Goal: Use online tool/utility: Utilize a website feature to perform a specific function

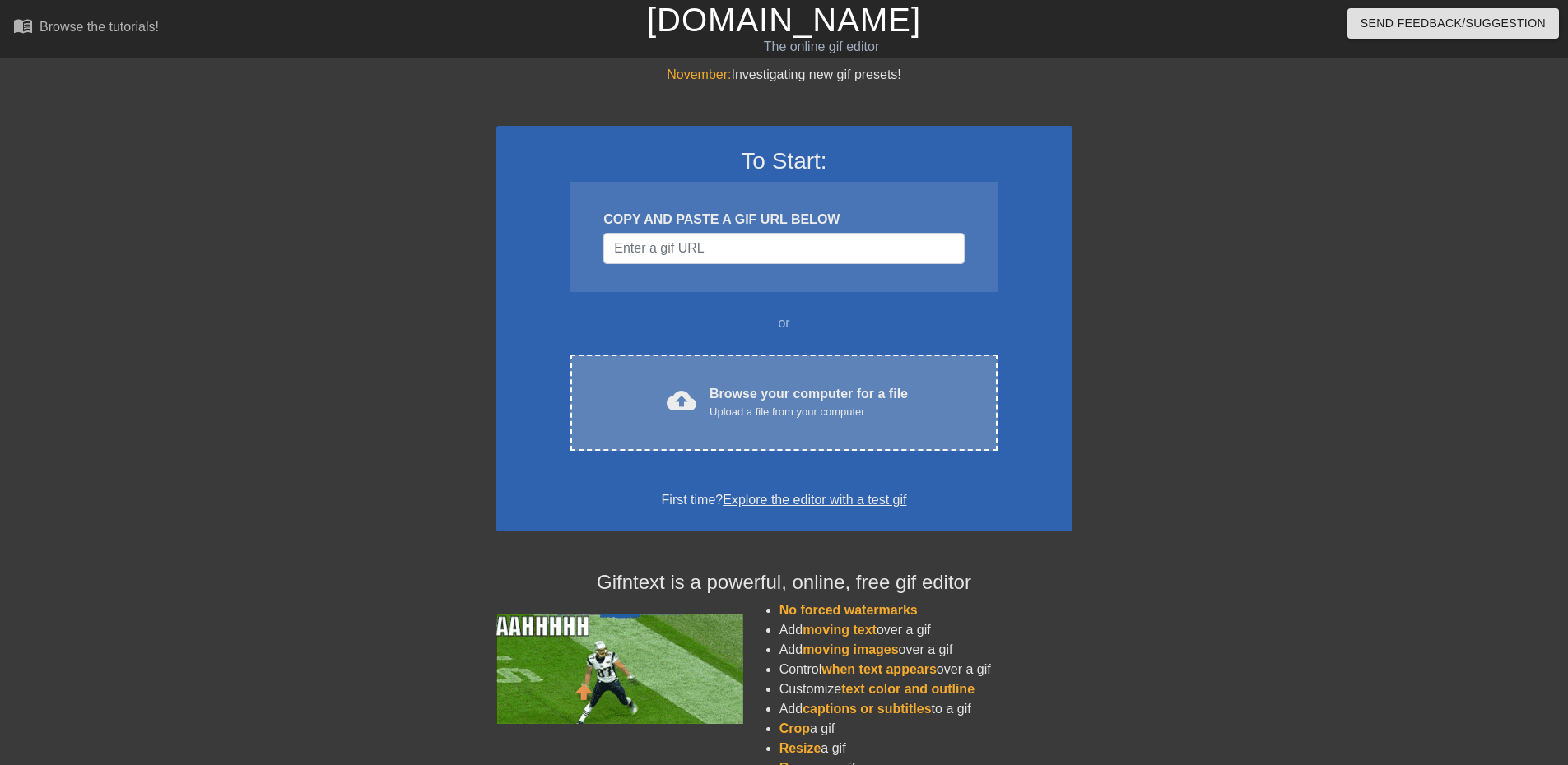
click at [801, 379] on div "cloud_upload Browse your computer for a file Upload a file from your computer C…" at bounding box center [783, 403] width 426 height 97
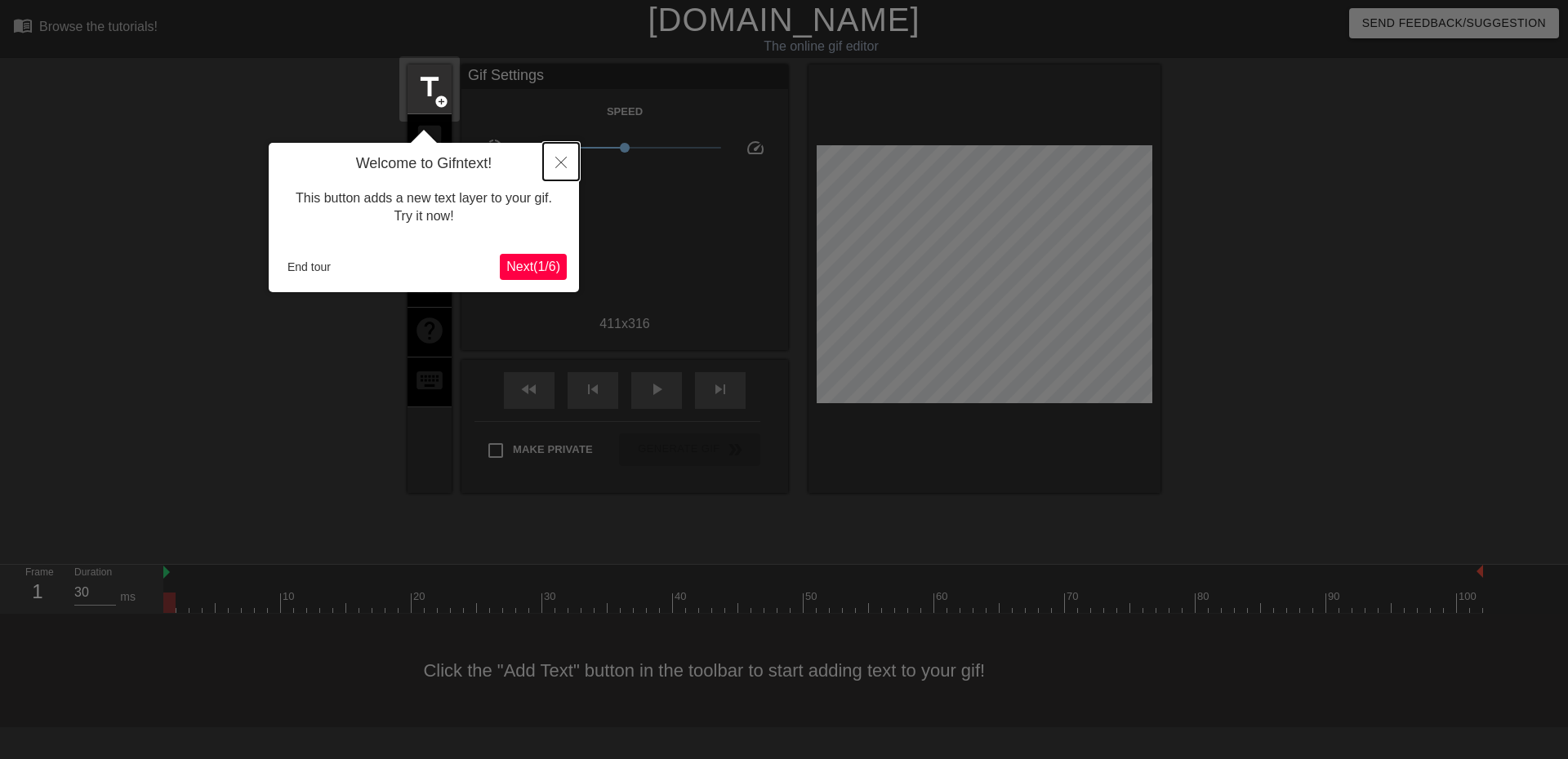
click at [558, 164] on icon "Close" at bounding box center [561, 162] width 12 height 12
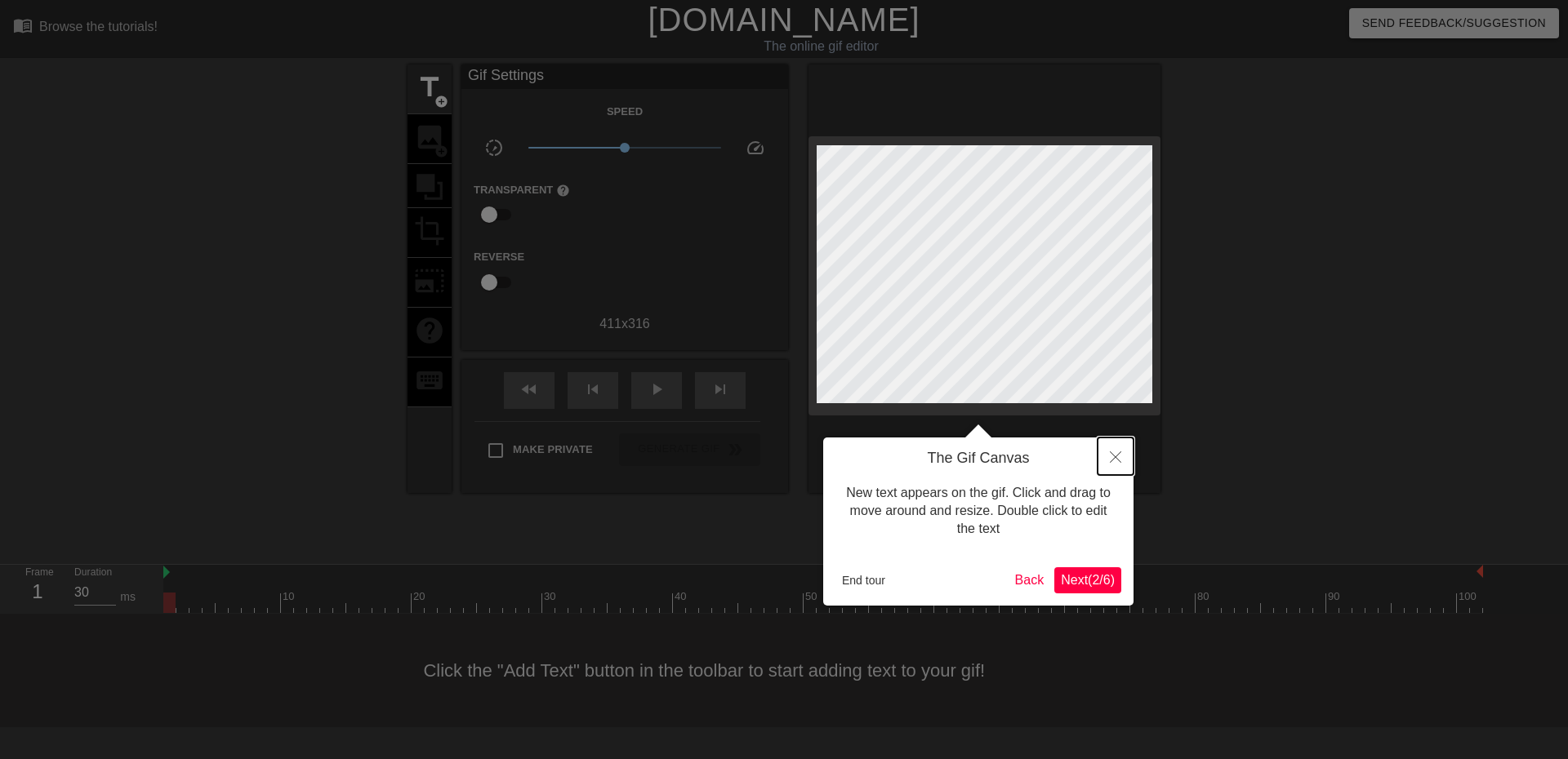
click at [1121, 457] on button "Close" at bounding box center [1116, 457] width 36 height 37
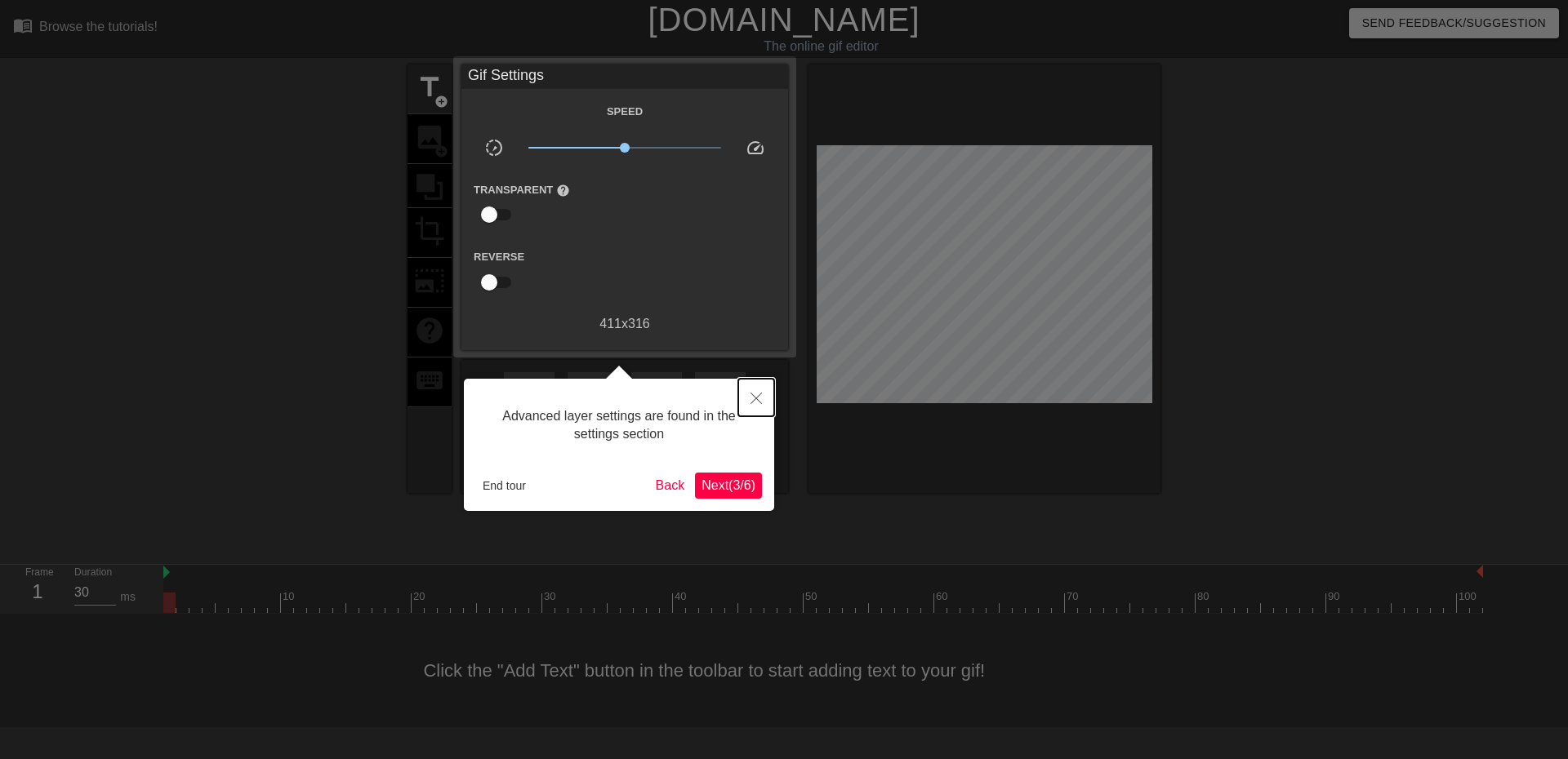
click at [772, 395] on button "Close" at bounding box center [756, 397] width 36 height 37
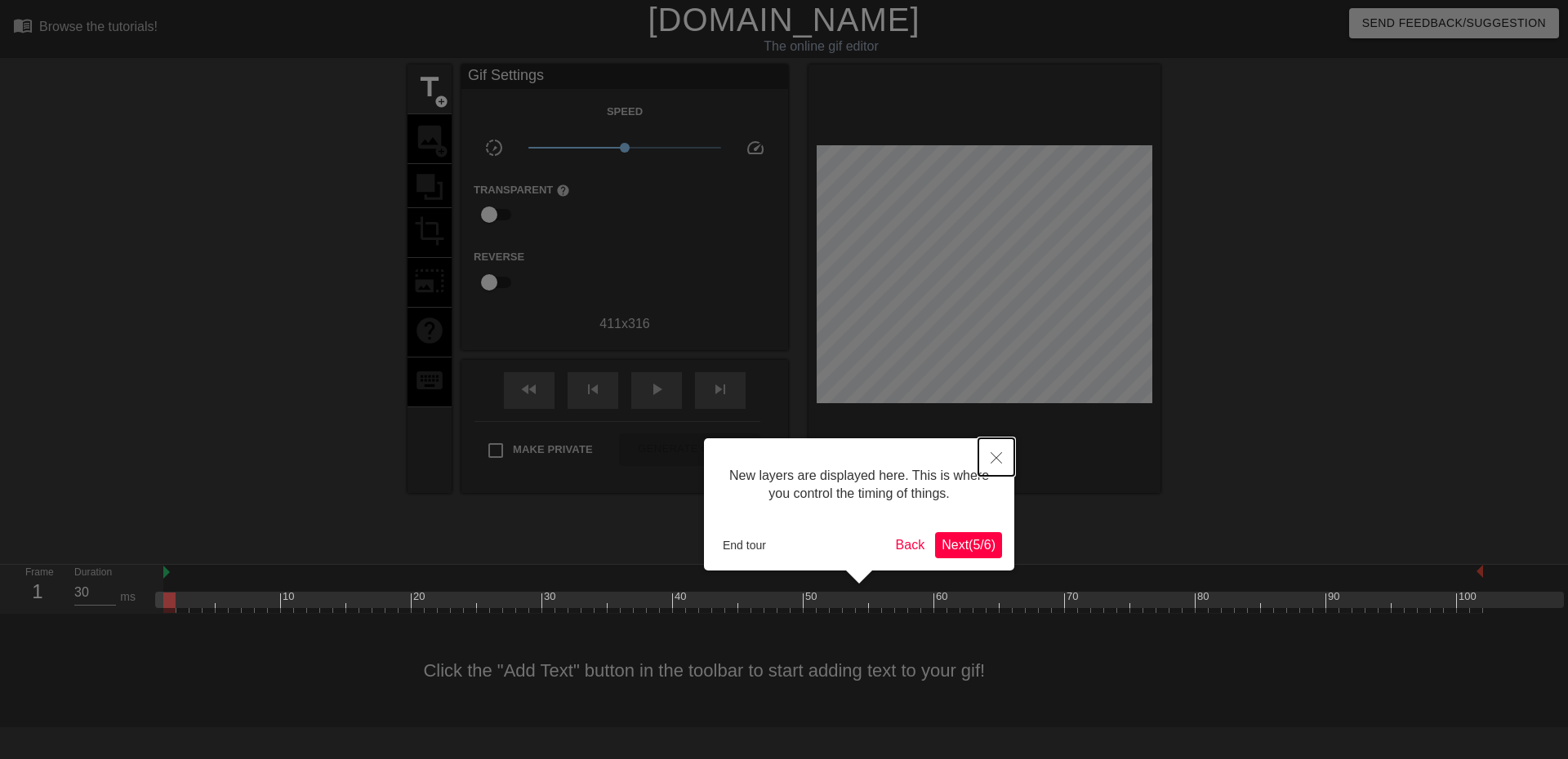
click at [988, 458] on button "Close" at bounding box center [996, 457] width 36 height 37
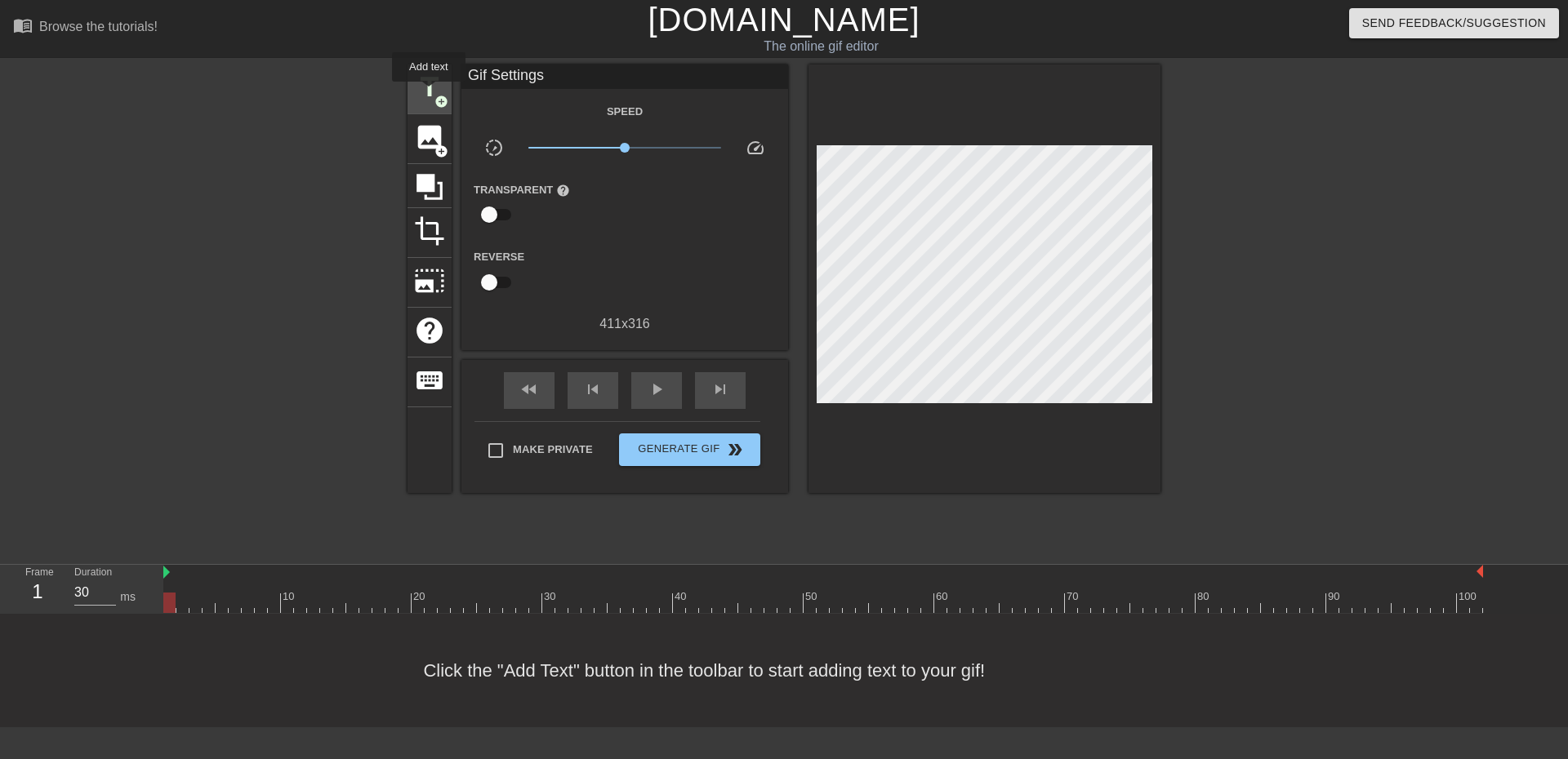
click at [428, 93] on span "title" at bounding box center [429, 87] width 31 height 31
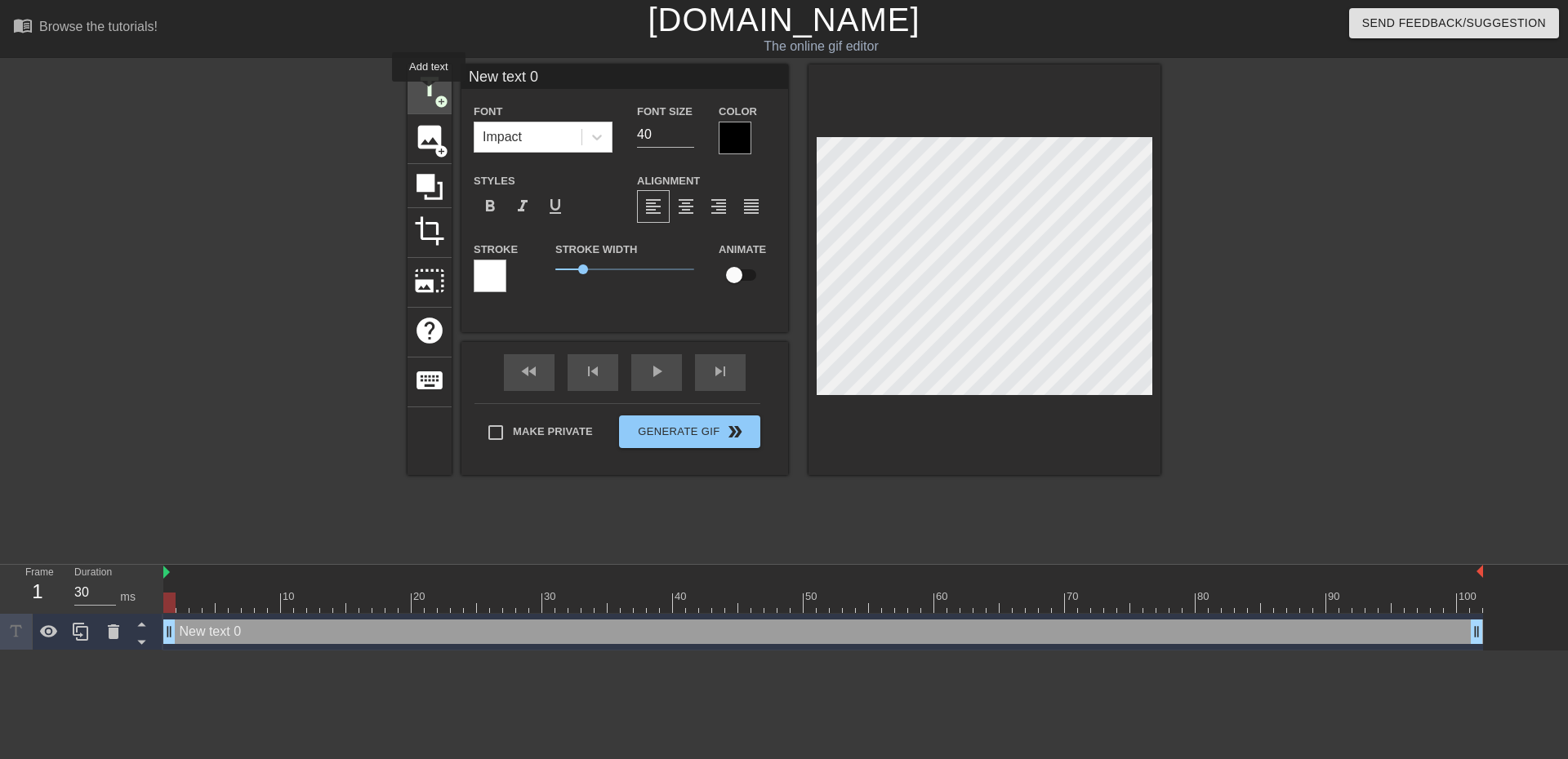
scroll to position [0, 0]
drag, startPoint x: 558, startPoint y: 74, endPoint x: 426, endPoint y: 51, distance: 134.0
click at [429, 51] on div "menu_book Browse the tutorials! [DOMAIN_NAME] The online gif editor Send Feedba…" at bounding box center [784, 325] width 1568 height 651
drag, startPoint x: 677, startPoint y: 80, endPoint x: 434, endPoint y: 57, distance: 244.1
click at [434, 57] on div "menu_book Browse the tutorials! [DOMAIN_NAME] The online gif editor Send Feedba…" at bounding box center [784, 325] width 1568 height 651
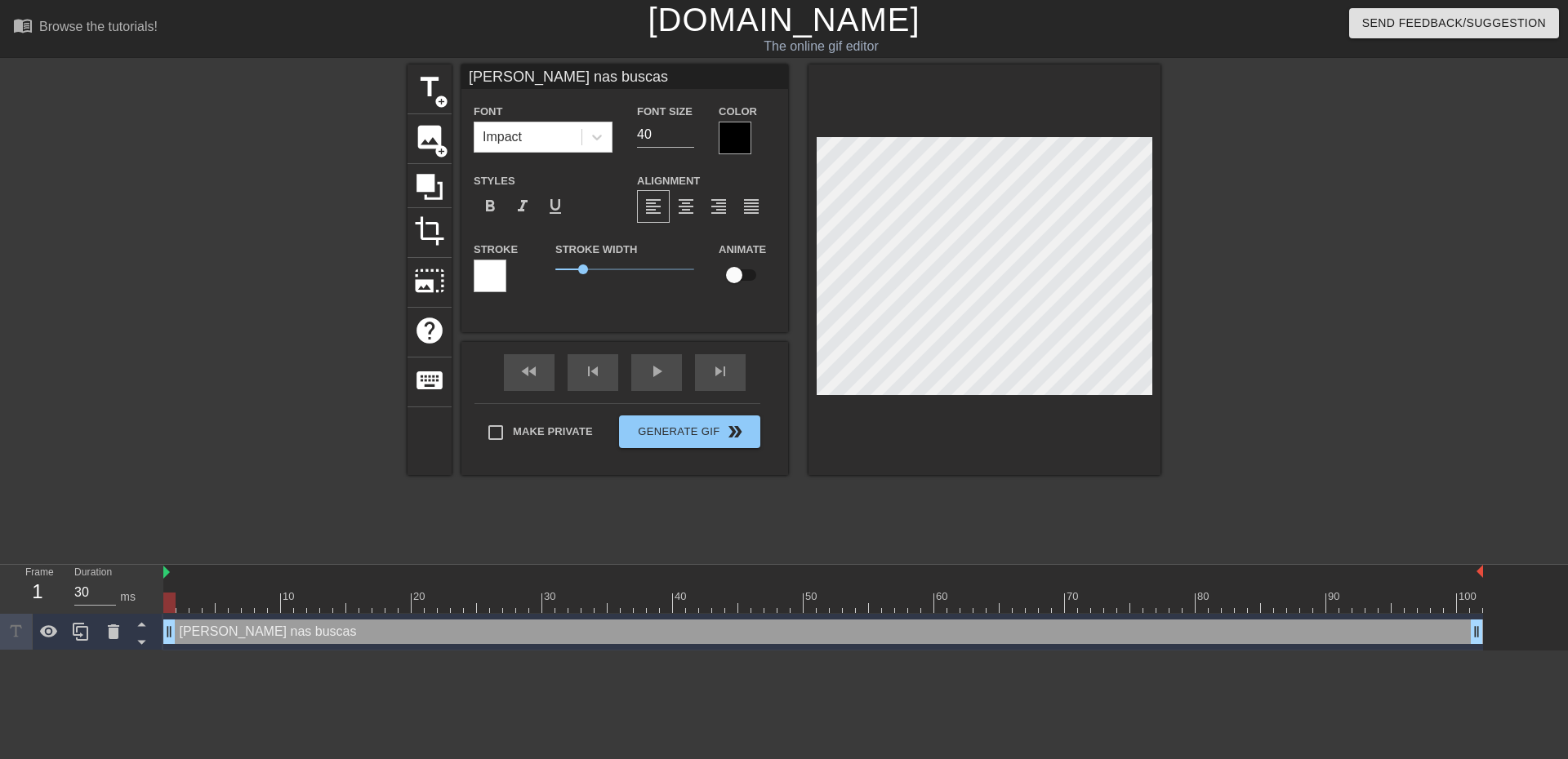
drag, startPoint x: 640, startPoint y: 83, endPoint x: 610, endPoint y: 86, distance: 30.1
click at [530, 78] on input "[PERSON_NAME] nas buscas" at bounding box center [624, 77] width 326 height 25
type input "Kapinha a recolher recursos"
drag, startPoint x: 662, startPoint y: 137, endPoint x: 606, endPoint y: 131, distance: 56.3
click at [606, 131] on div "Font Impact Font Size 40 Color" at bounding box center [624, 128] width 326 height 53
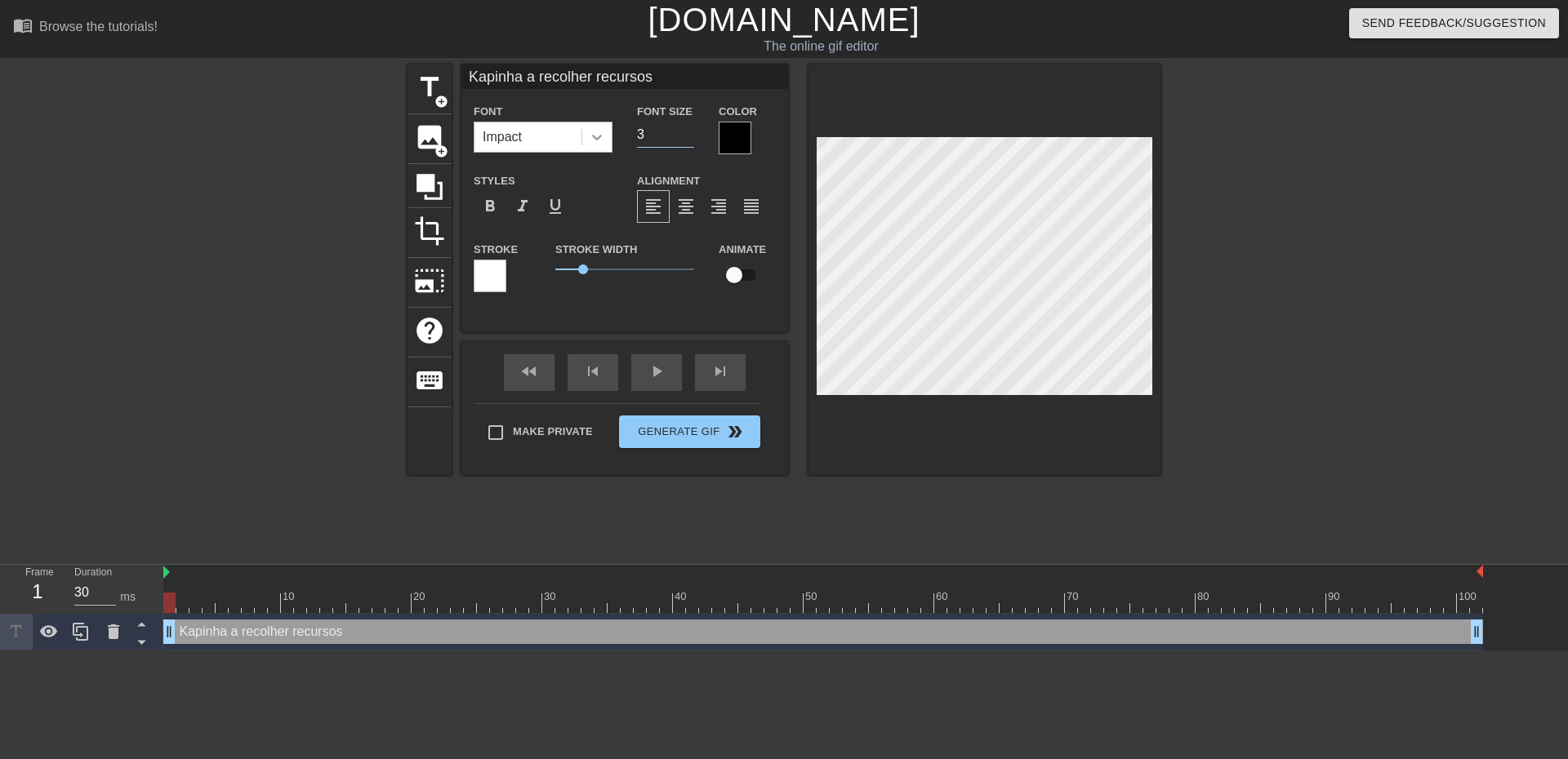
type input "30"
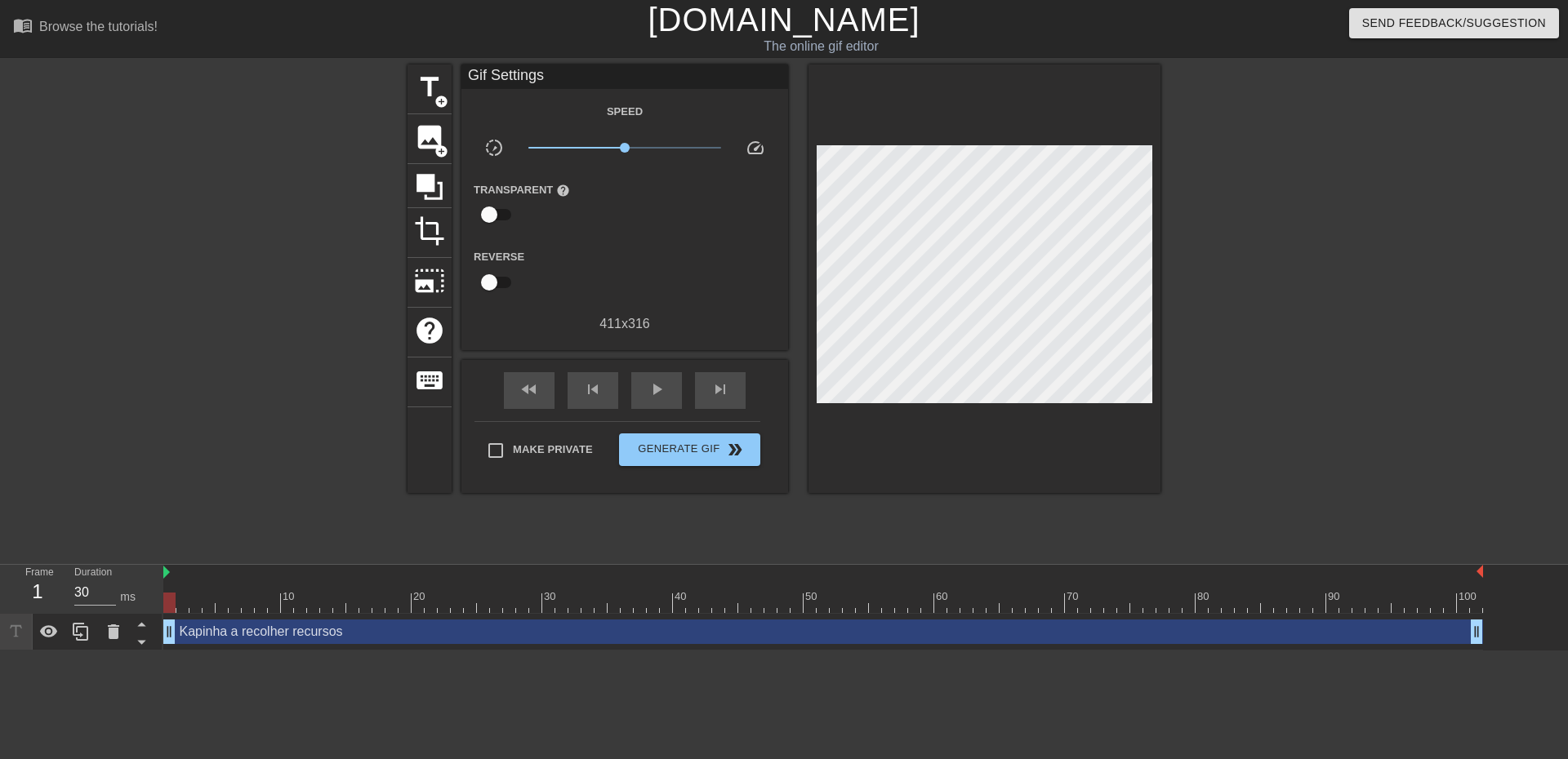
click at [876, 638] on div "[PERSON_NAME] a recolher recursos drag_handle drag_handle" at bounding box center [823, 632] width 1320 height 25
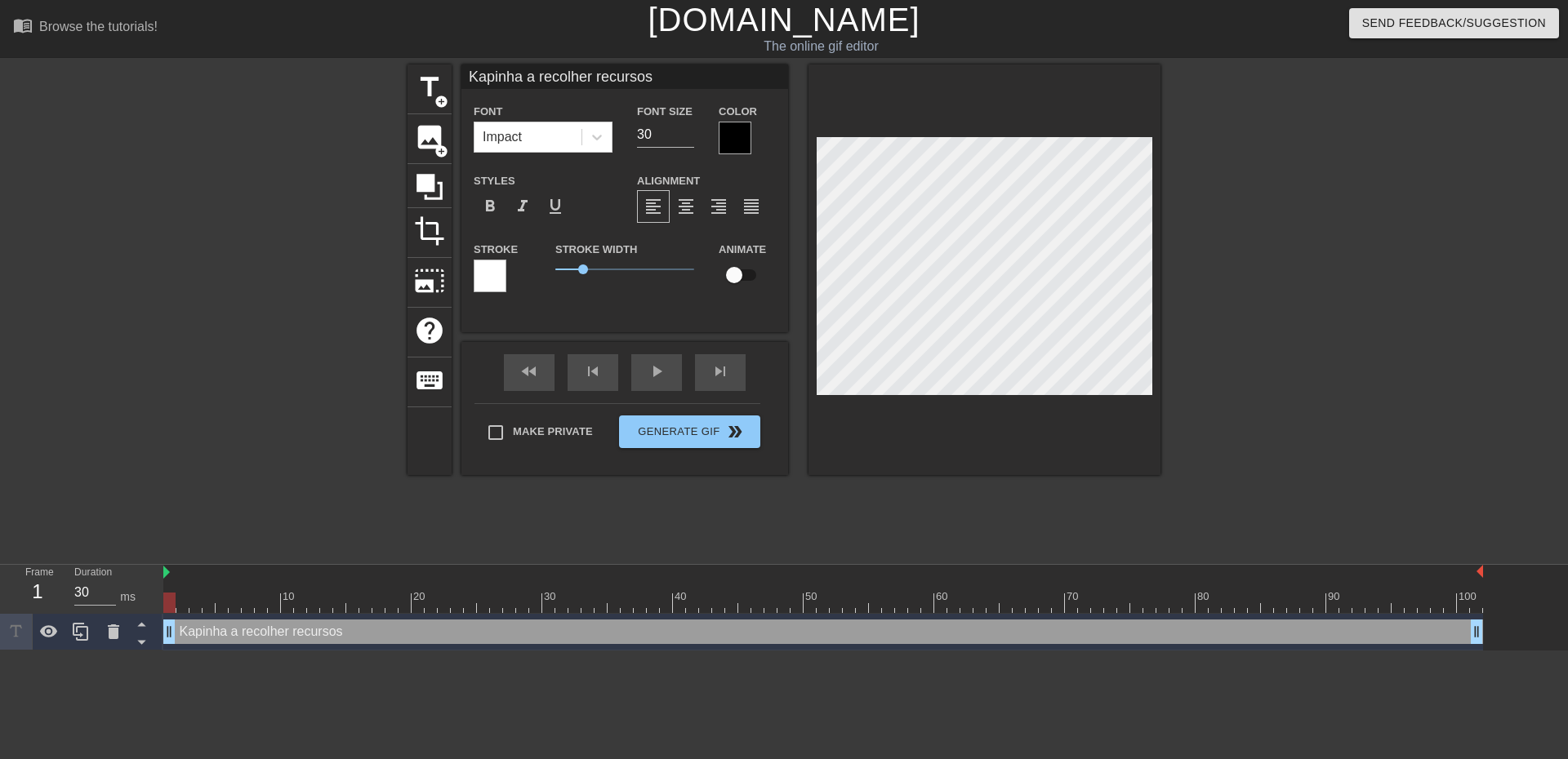
click at [731, 145] on div at bounding box center [734, 137] width 33 height 33
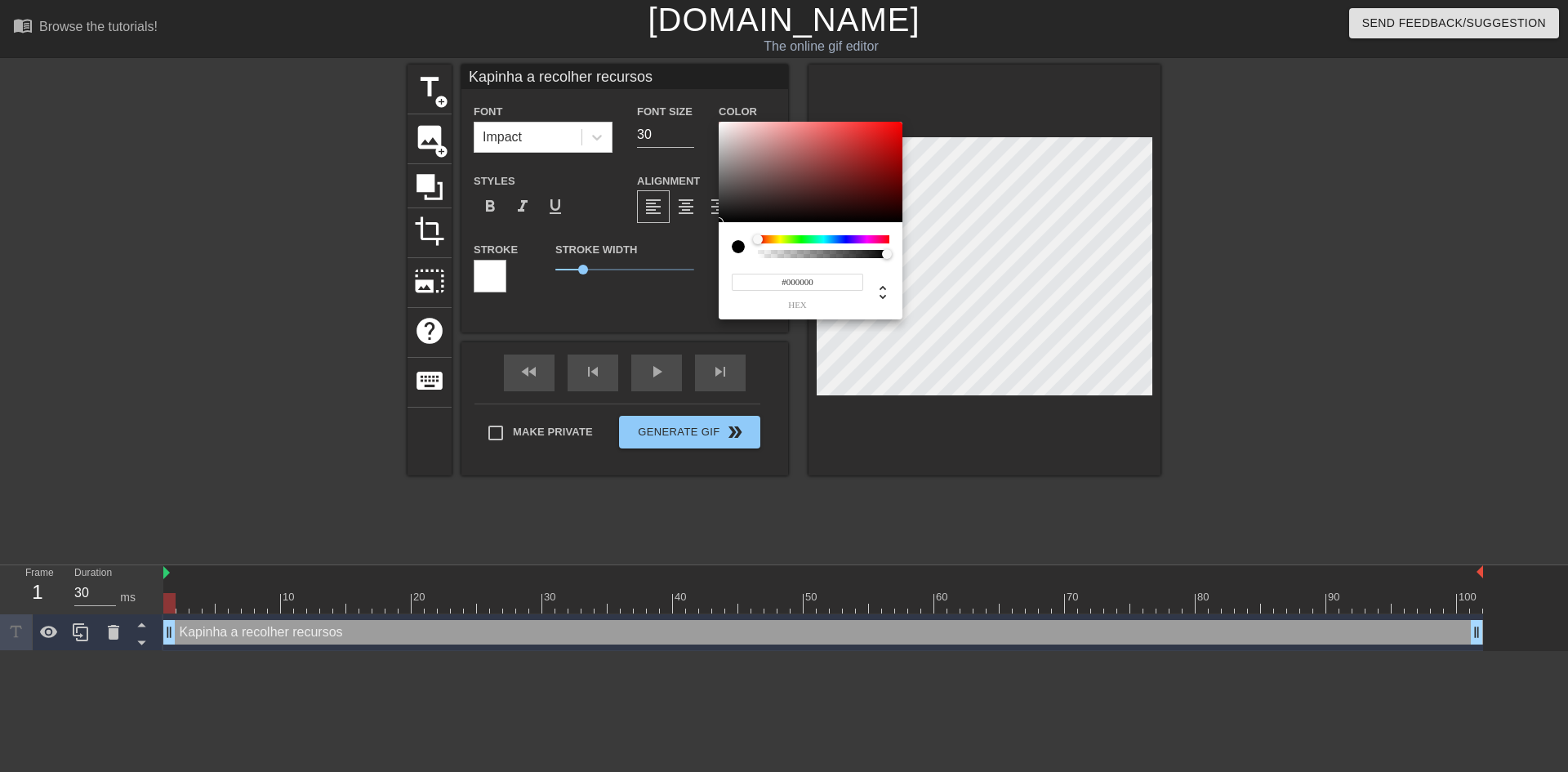
click at [740, 242] on div at bounding box center [738, 247] width 13 height 13
type input "0"
drag, startPoint x: 883, startPoint y: 255, endPoint x: 678, endPoint y: 250, distance: 205.1
click at [678, 250] on div "0 r 0 g 0 b 0 a" at bounding box center [784, 386] width 1568 height 772
type input "1"
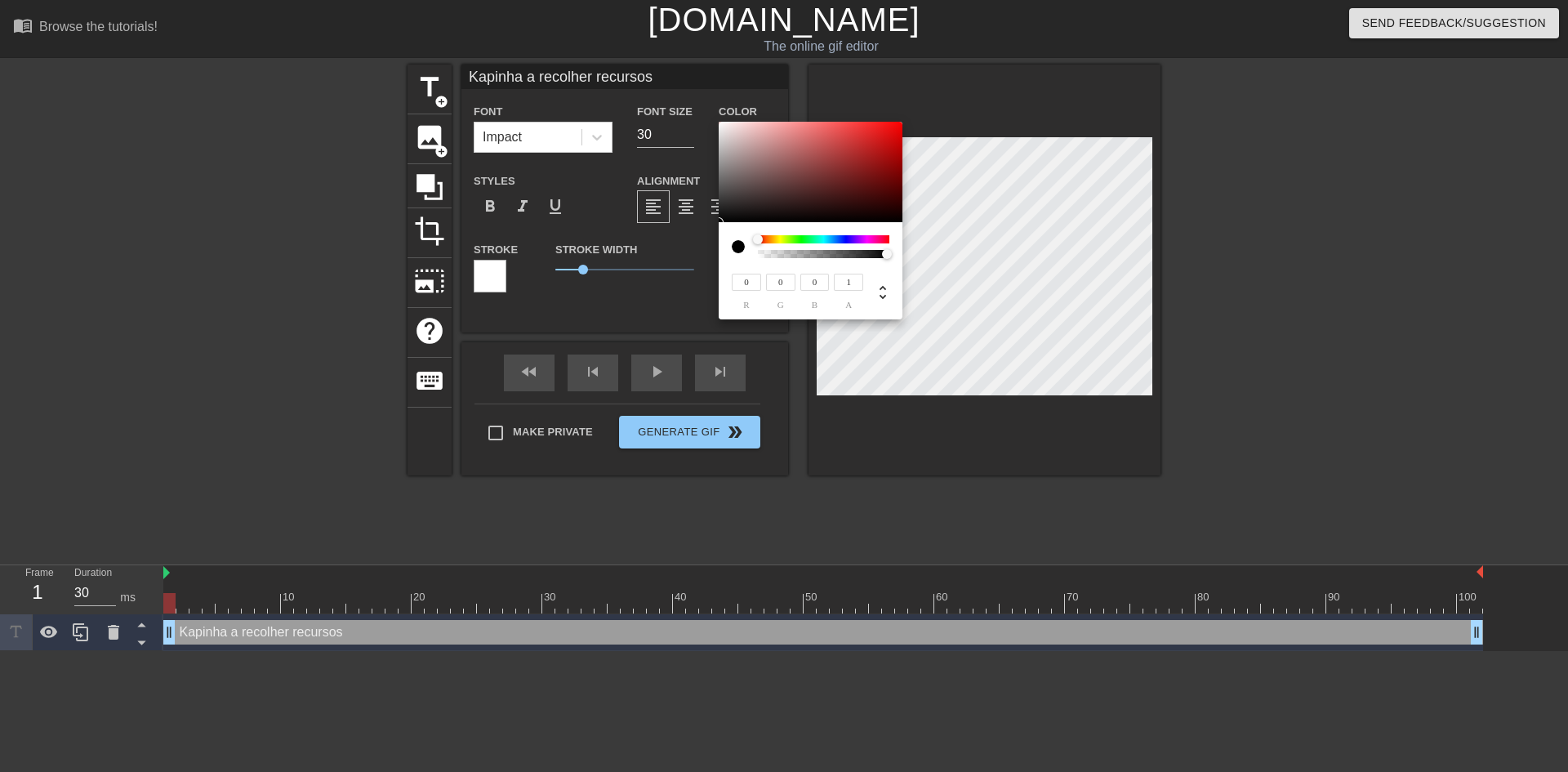
click at [892, 251] on div at bounding box center [891, 255] width 10 height 10
drag, startPoint x: 887, startPoint y: 254, endPoint x: 913, endPoint y: 256, distance: 26.1
click at [913, 256] on div "0 r 0 g 0 b 1 a" at bounding box center [784, 386] width 1568 height 772
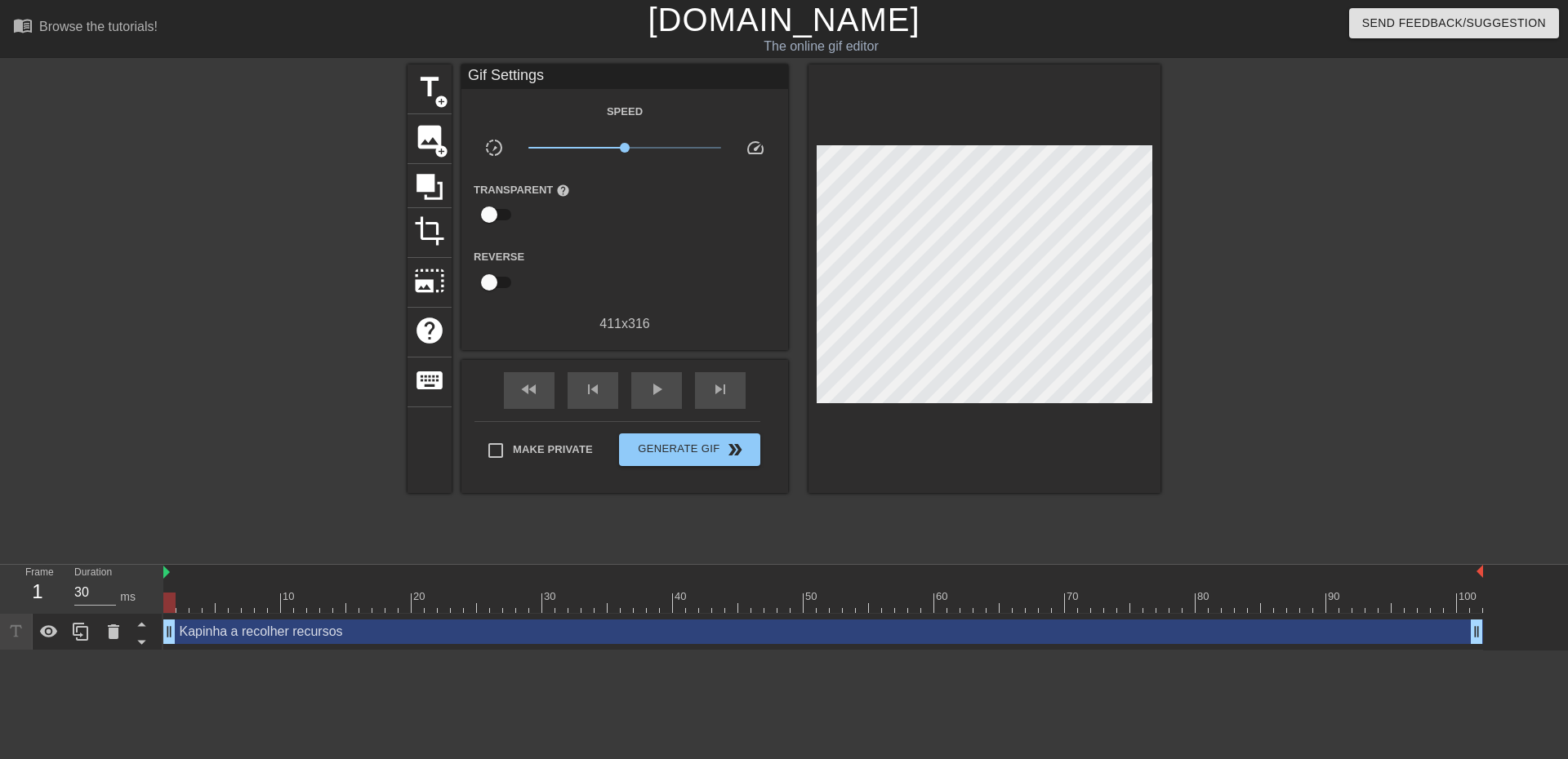
click at [818, 626] on div "[PERSON_NAME] a recolher recursos drag_handle drag_handle" at bounding box center [823, 632] width 1320 height 25
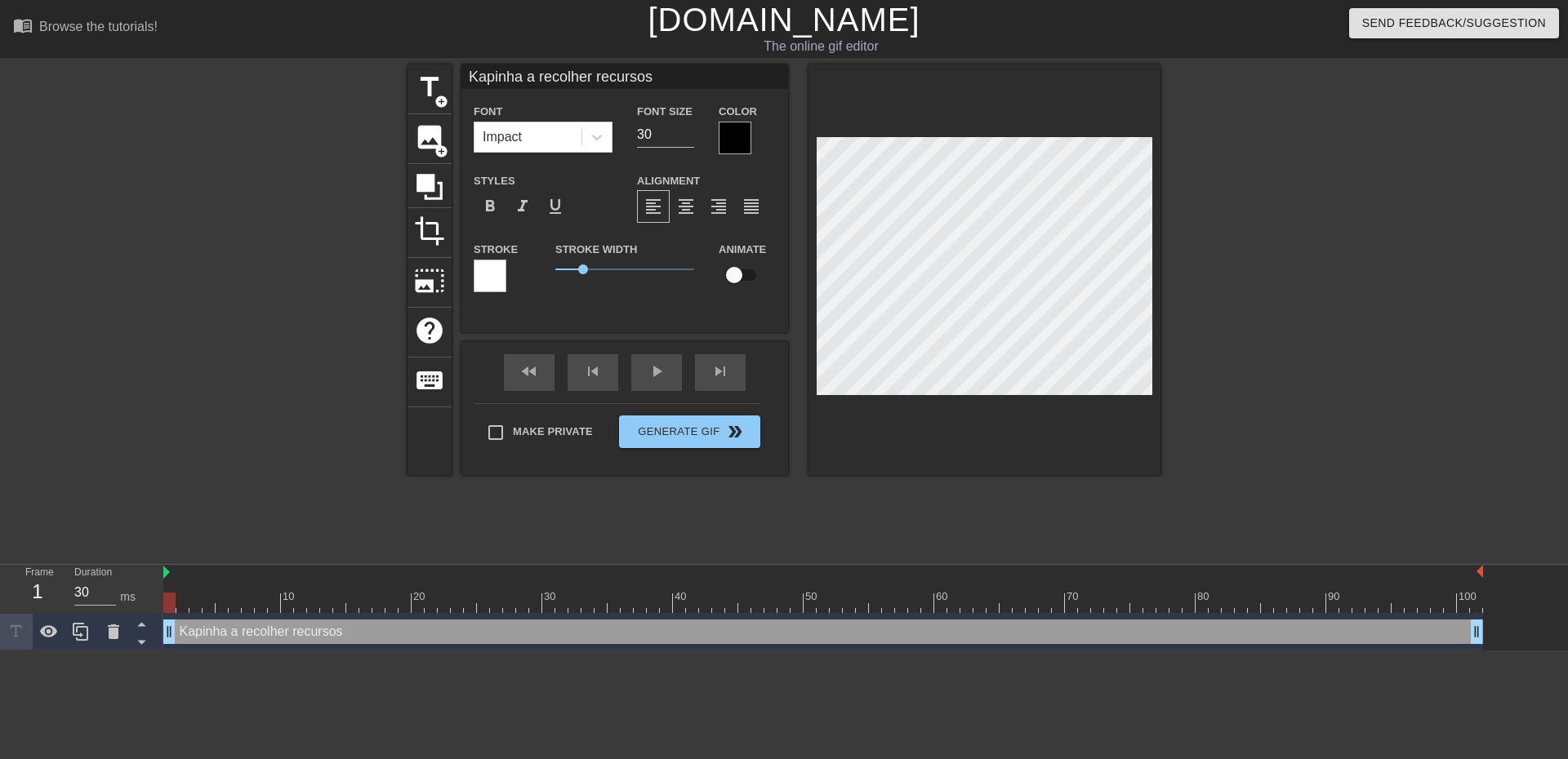
click at [490, 280] on div at bounding box center [490, 276] width 33 height 33
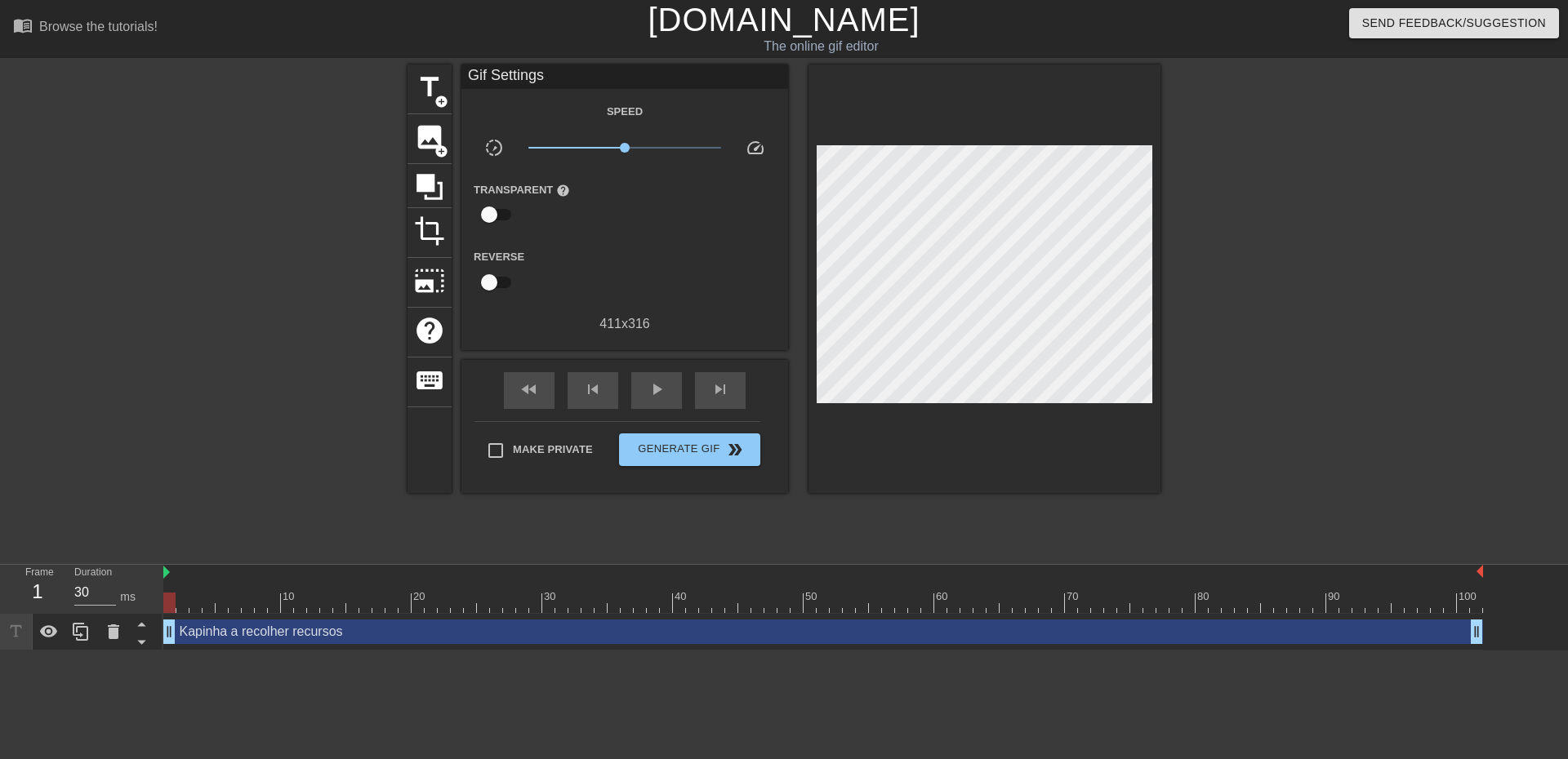
click at [785, 634] on div "[PERSON_NAME] a recolher recursos drag_handle drag_handle" at bounding box center [823, 632] width 1320 height 25
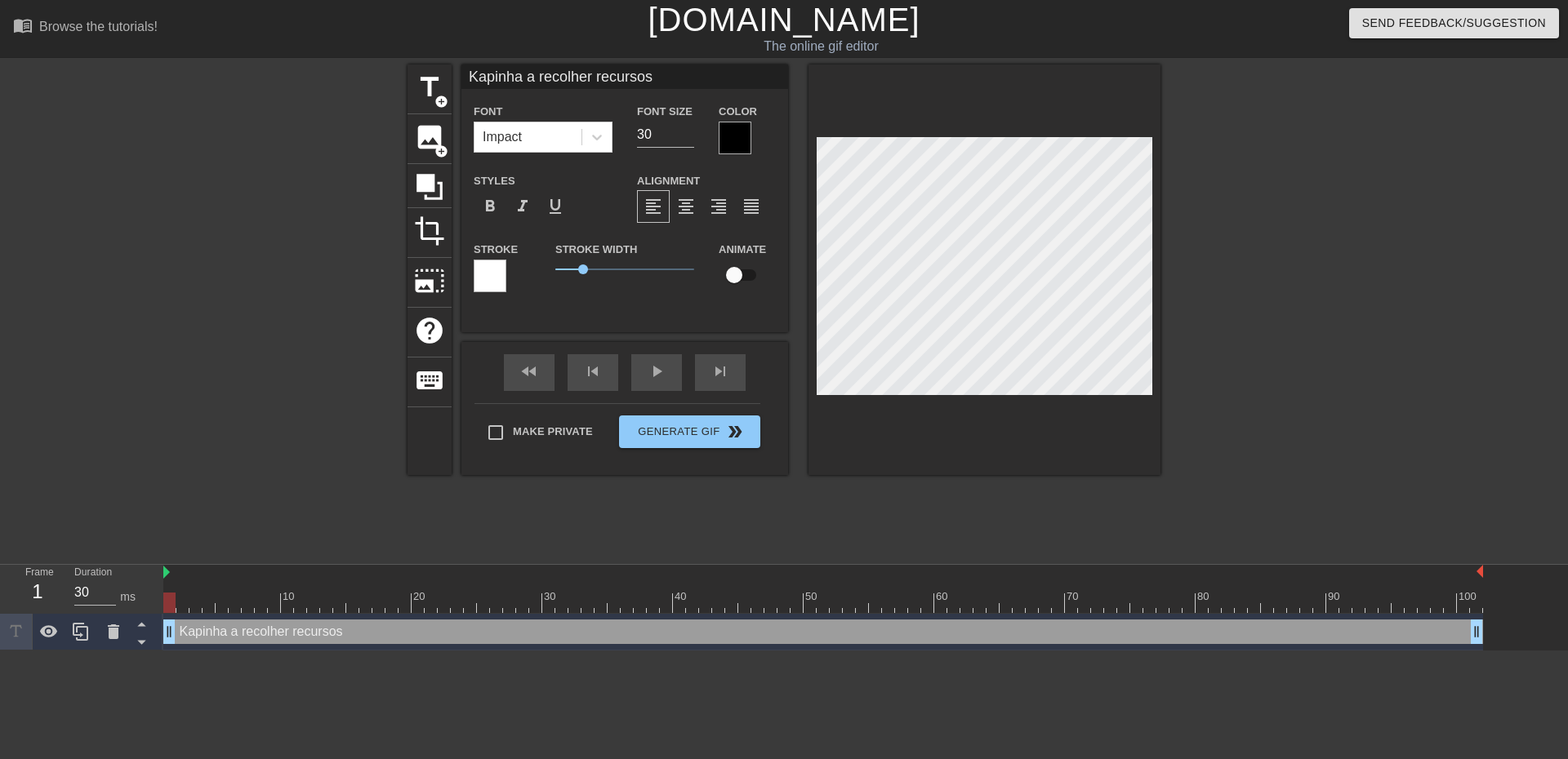
click at [743, 139] on div at bounding box center [734, 137] width 33 height 33
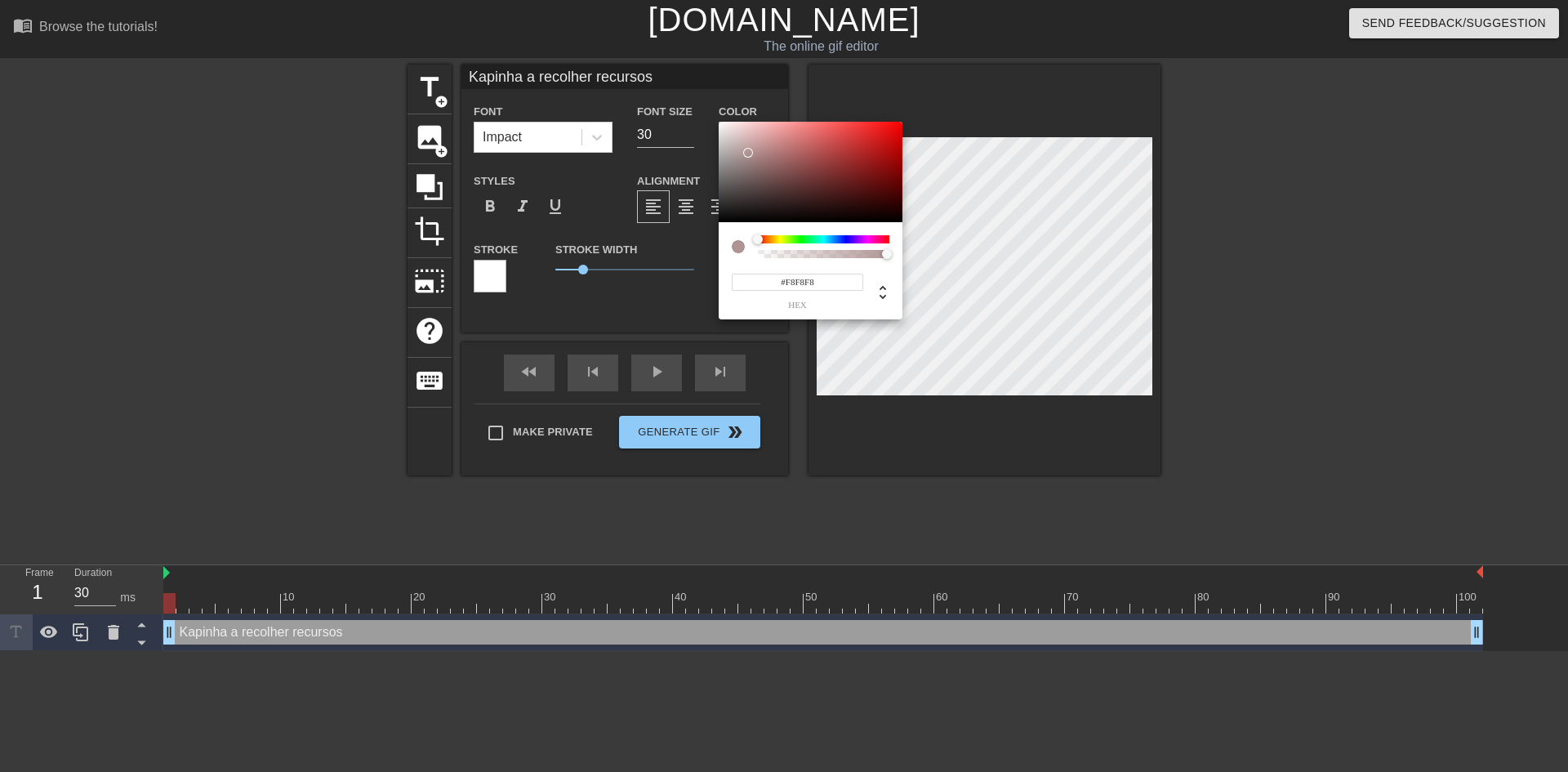
type input "#FFFFFF"
drag, startPoint x: 748, startPoint y: 153, endPoint x: 682, endPoint y: 97, distance: 86.6
click at [682, 97] on div "#FFFFFF hex" at bounding box center [784, 386] width 1568 height 772
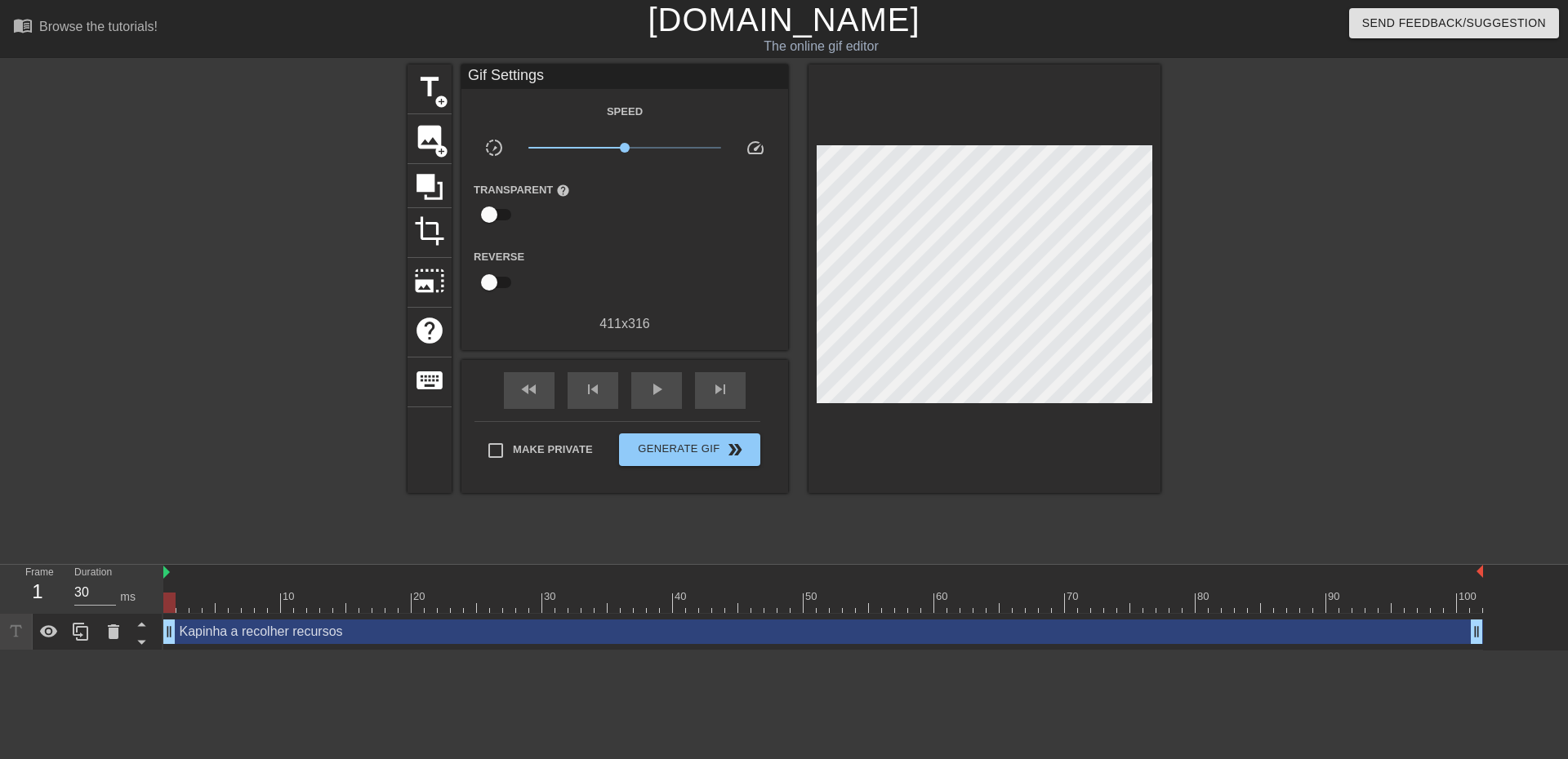
click at [507, 213] on input "checkbox" at bounding box center [489, 215] width 93 height 31
click at [490, 212] on input "checkbox" at bounding box center [505, 215] width 93 height 31
checkbox input "false"
click at [878, 633] on div "[PERSON_NAME] a recolher recursos drag_handle drag_handle" at bounding box center [823, 632] width 1320 height 25
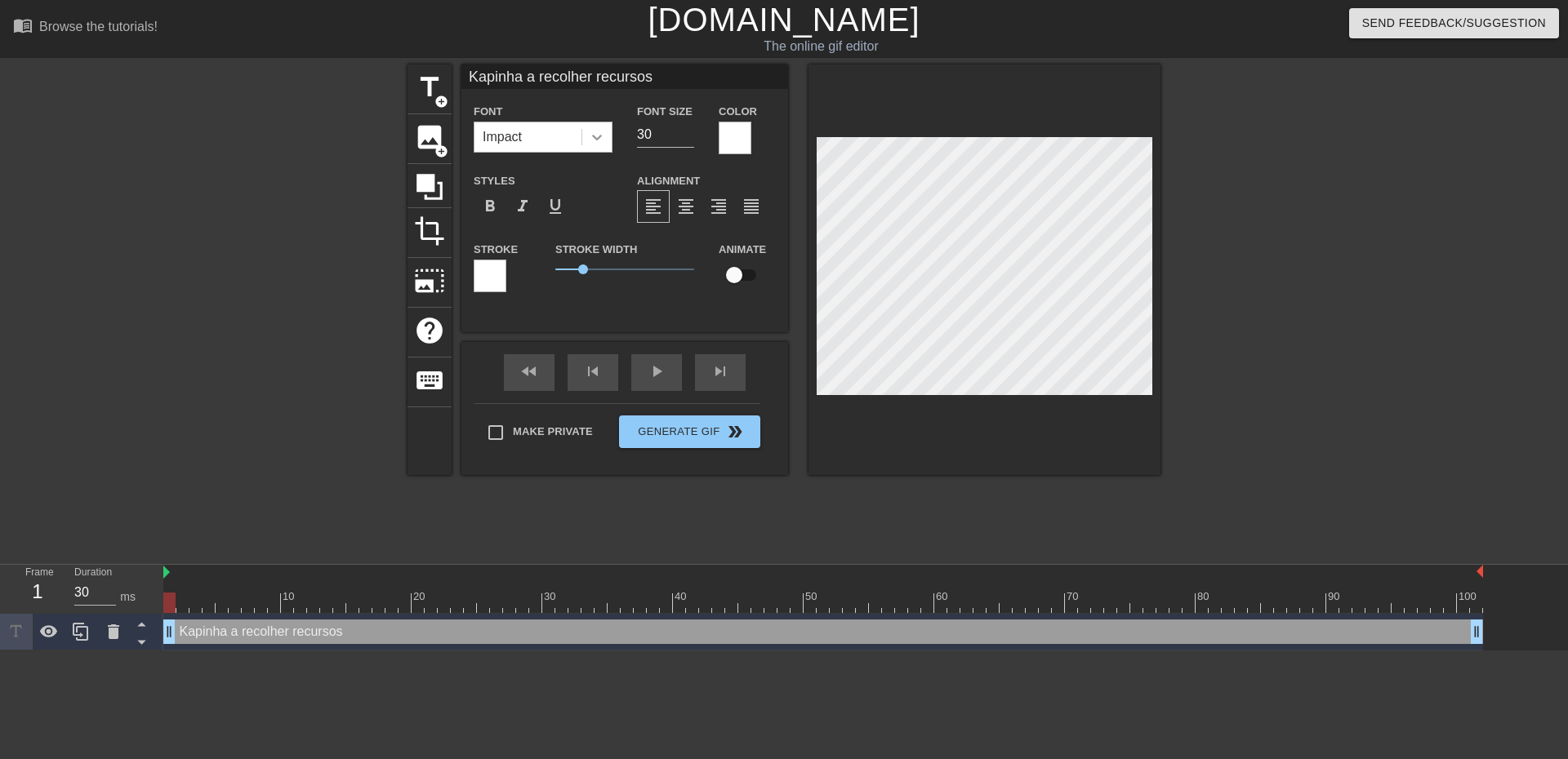
click at [588, 137] on div at bounding box center [597, 137] width 29 height 29
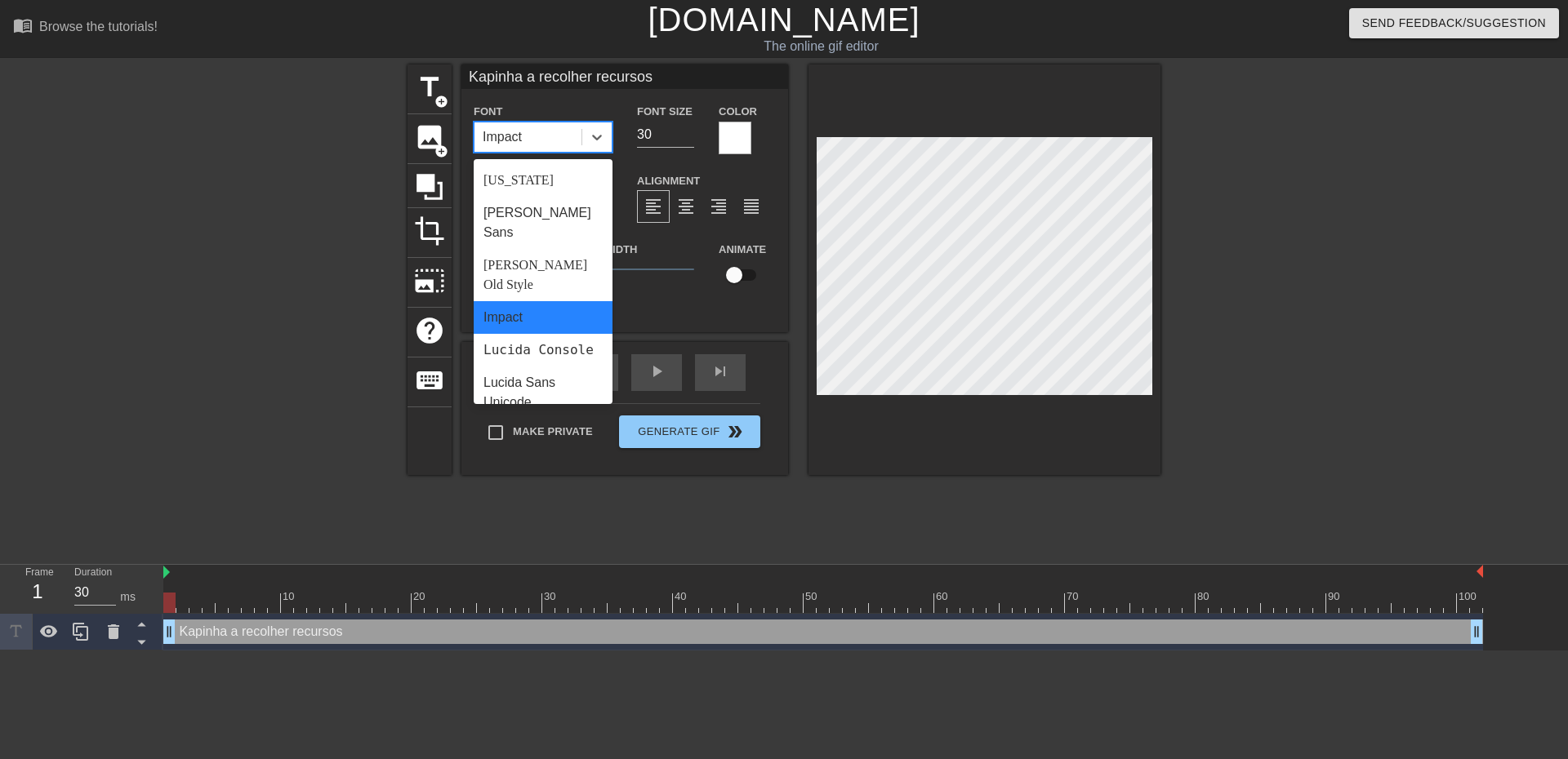
scroll to position [326, 0]
click at [549, 333] on div "Lucida Console" at bounding box center [543, 348] width 139 height 33
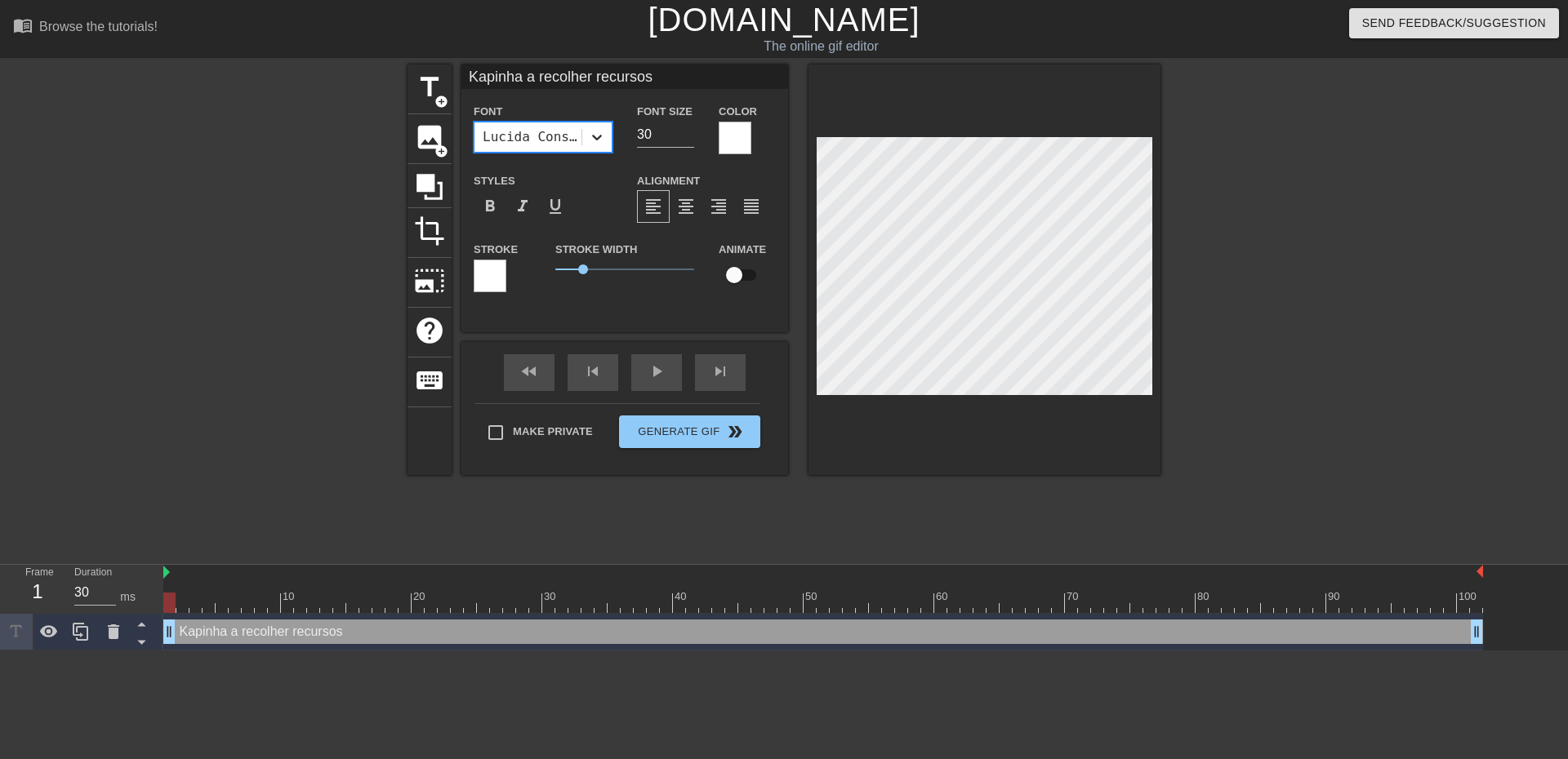
click at [592, 140] on icon at bounding box center [597, 137] width 16 height 16
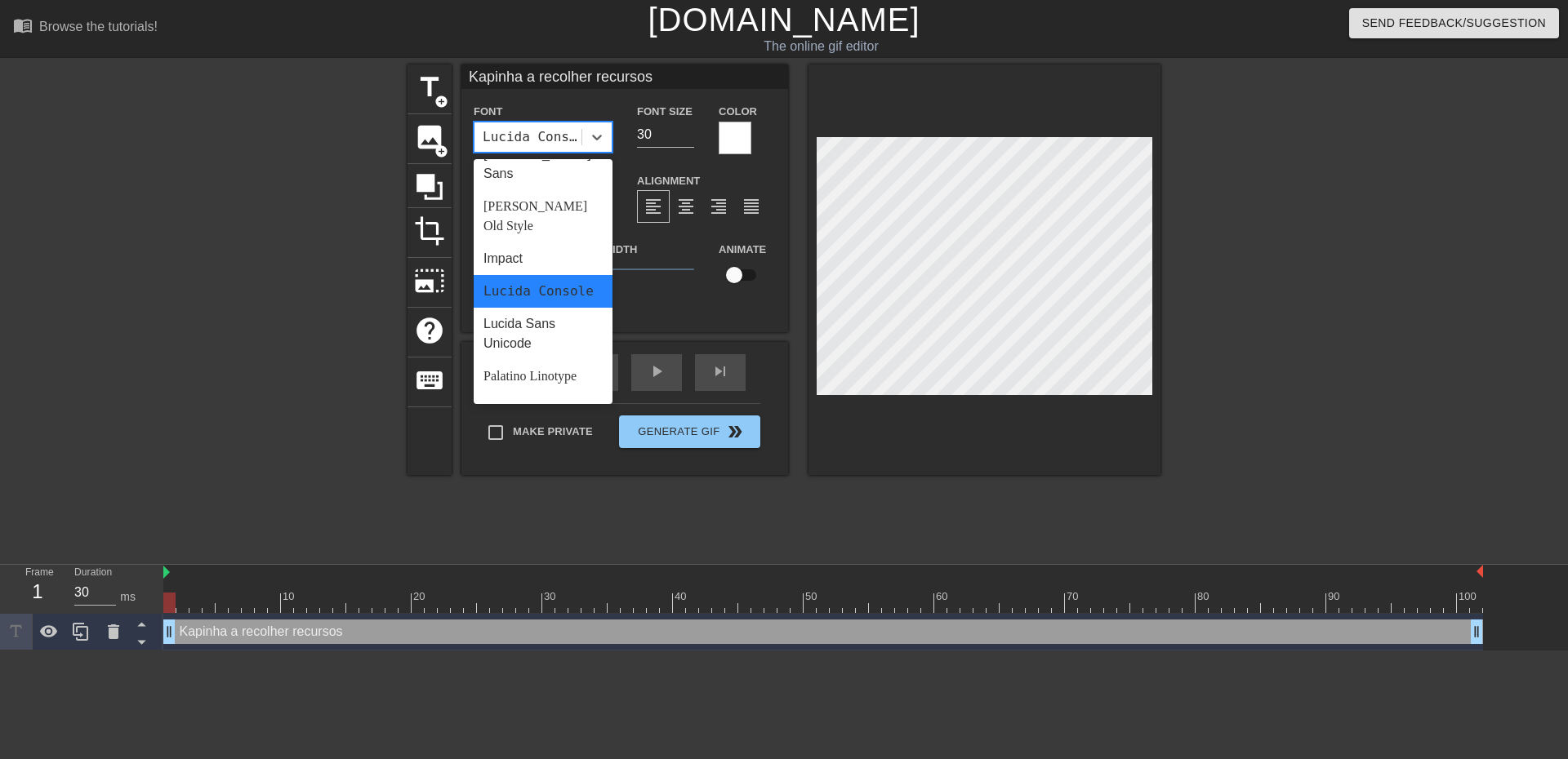
scroll to position [489, 0]
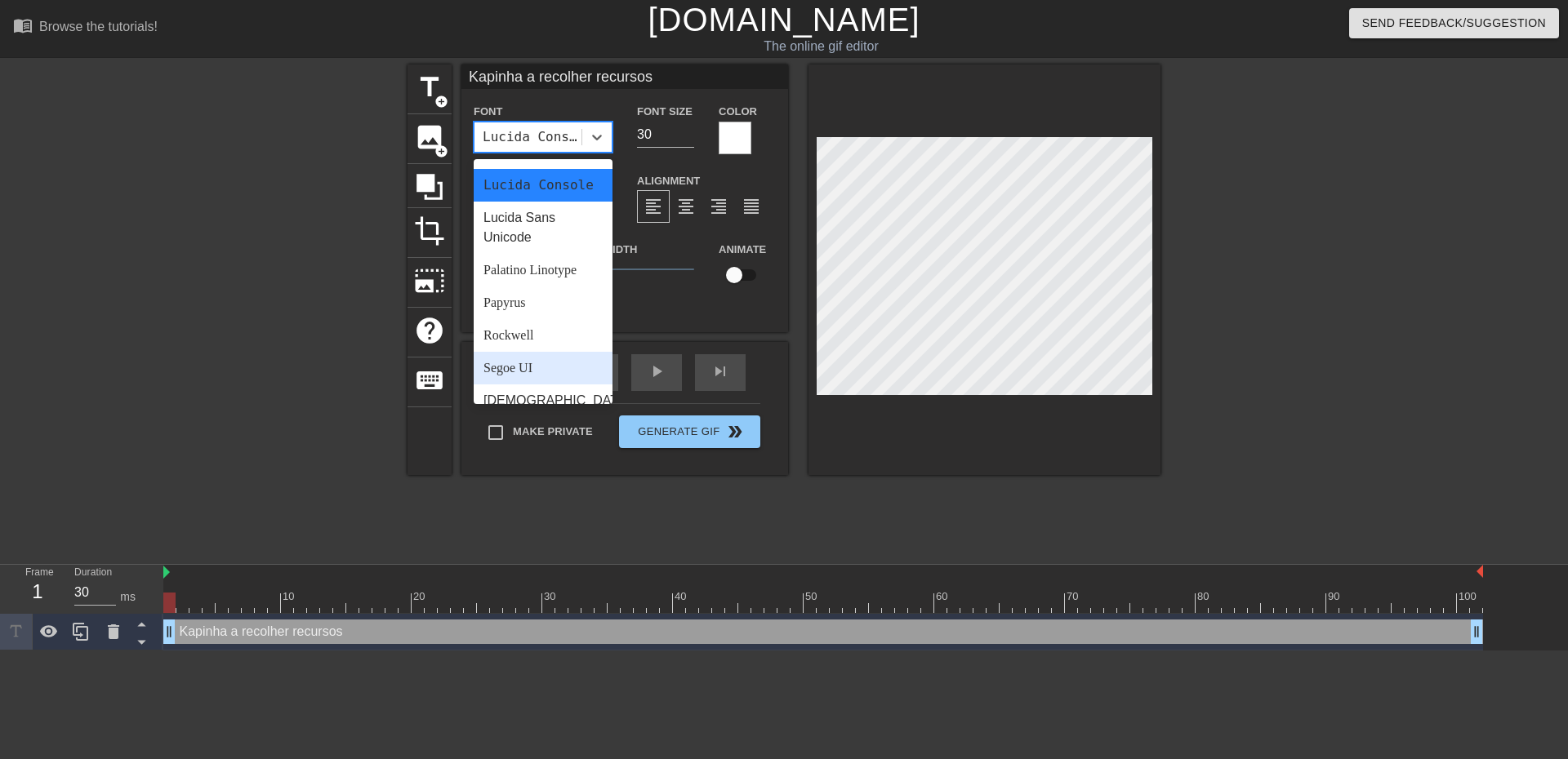
click at [552, 352] on div "Segoe UI" at bounding box center [543, 368] width 139 height 33
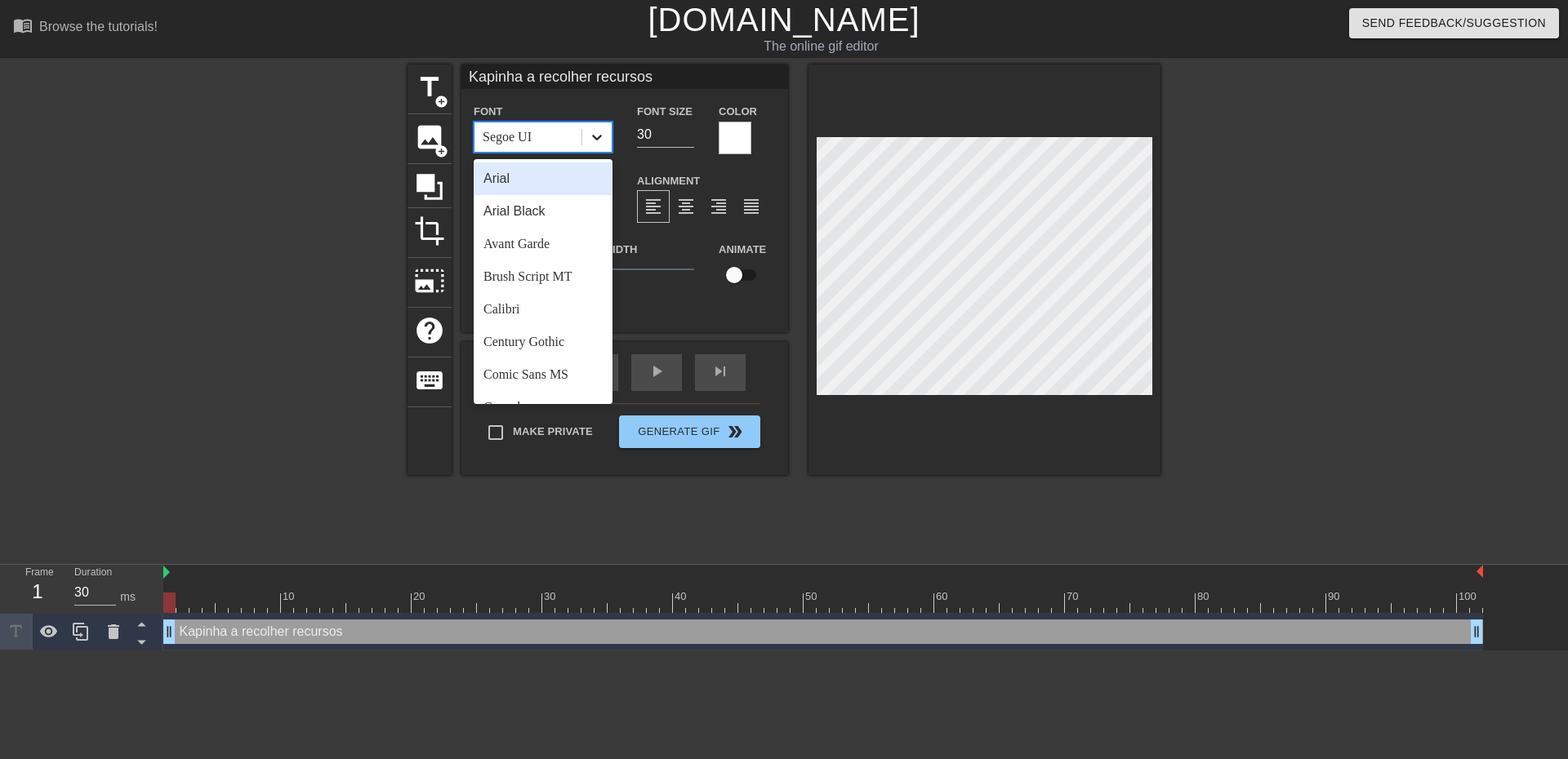
click at [589, 139] on div at bounding box center [597, 137] width 29 height 29
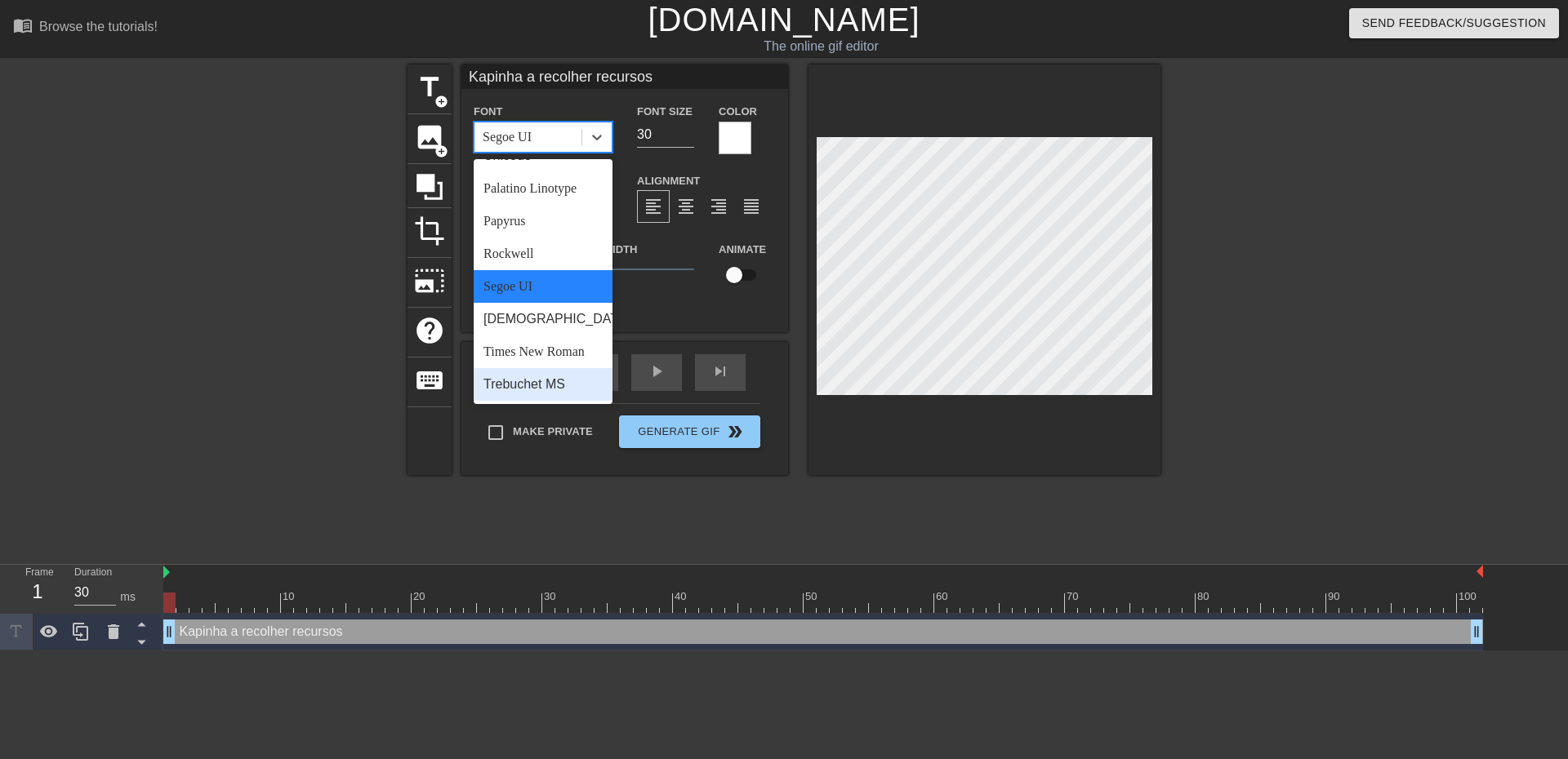
scroll to position [584, 0]
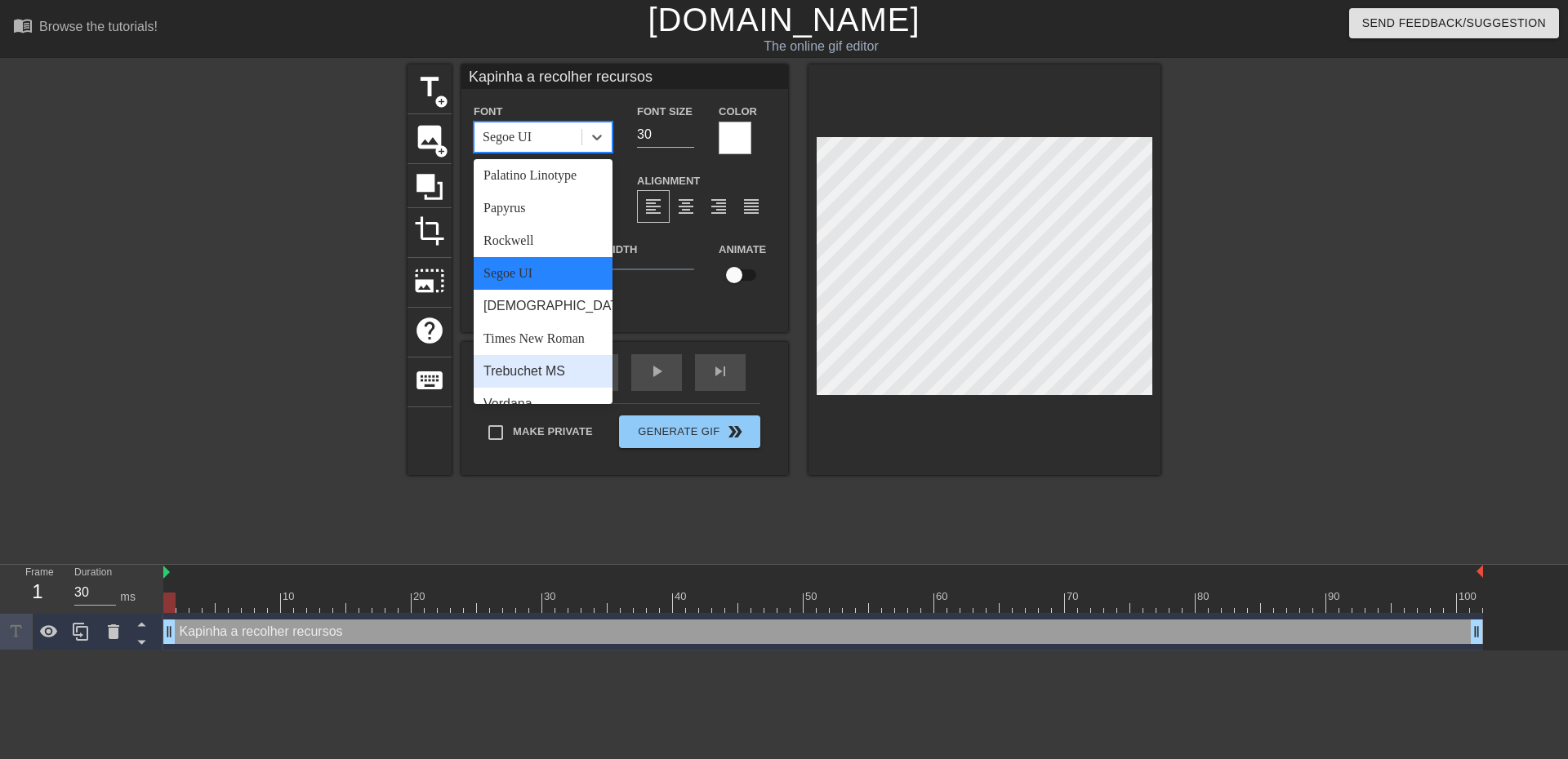
click at [561, 356] on div "Trebuchet MS" at bounding box center [543, 372] width 139 height 33
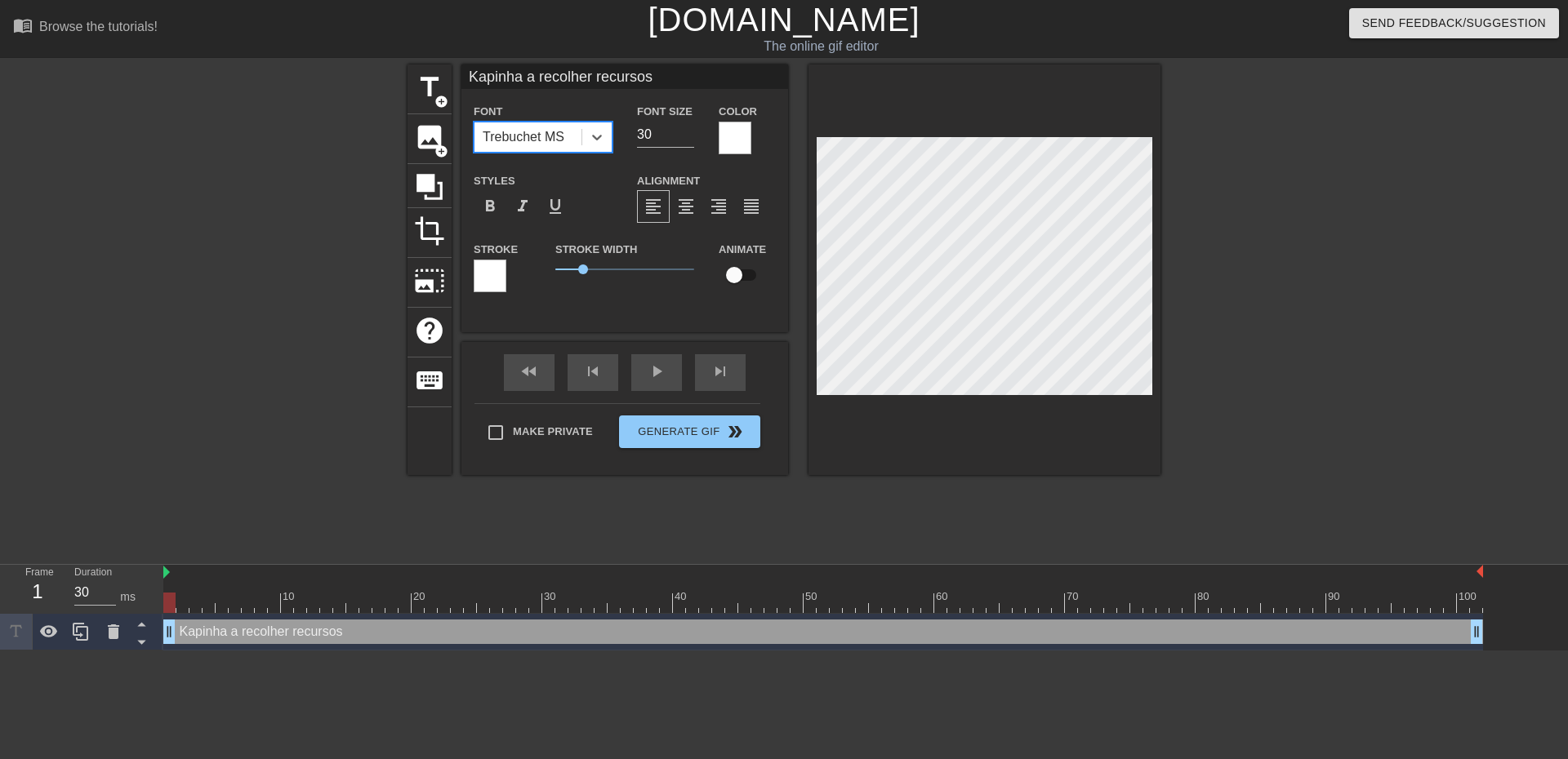
click at [1045, 536] on div "title add_circle image add_circle crop photo_size_select_large help keyboard Ka…" at bounding box center [783, 309] width 753 height 489
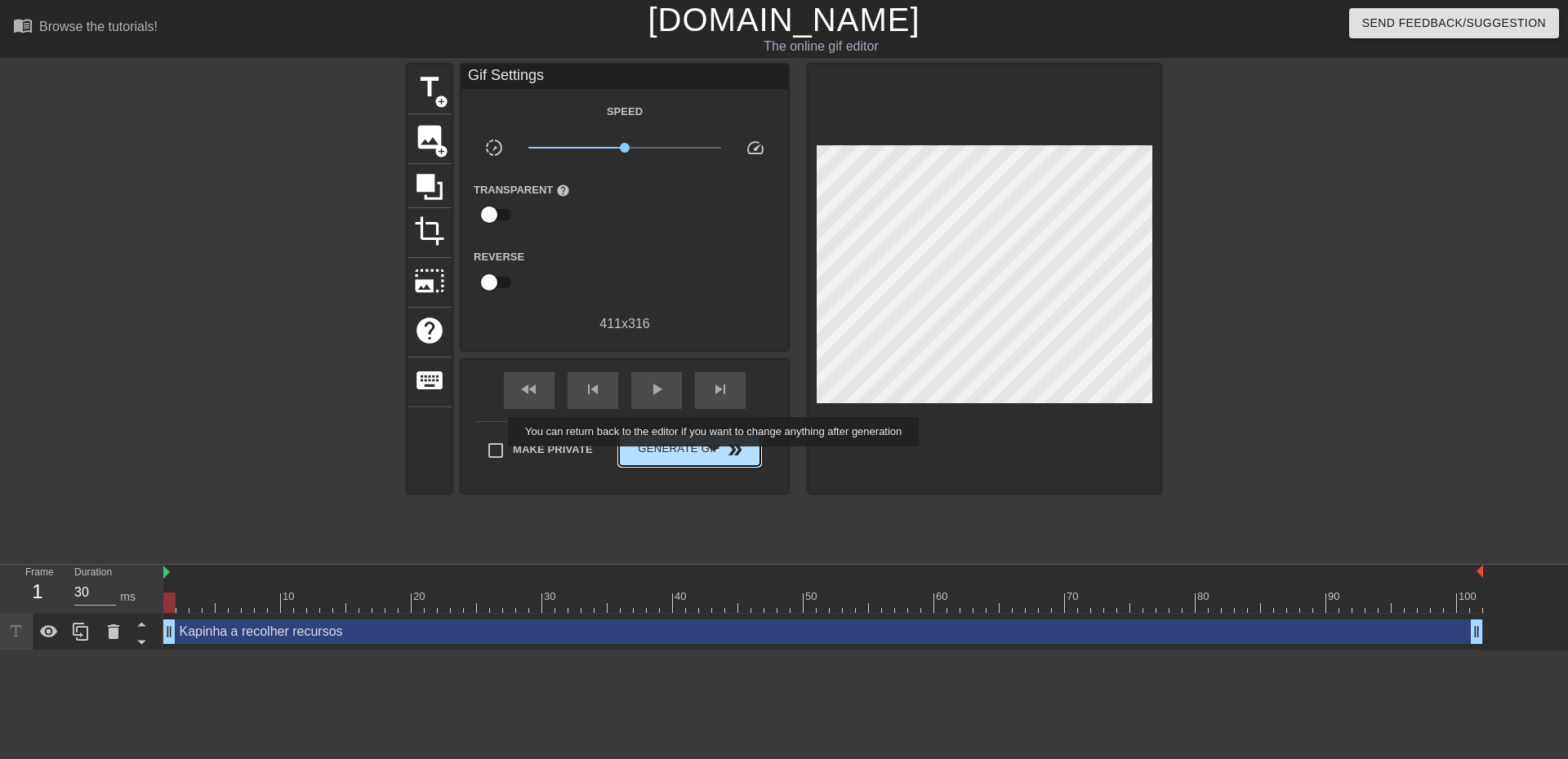
click at [711, 456] on span "Generate Gif double_arrow" at bounding box center [689, 450] width 129 height 20
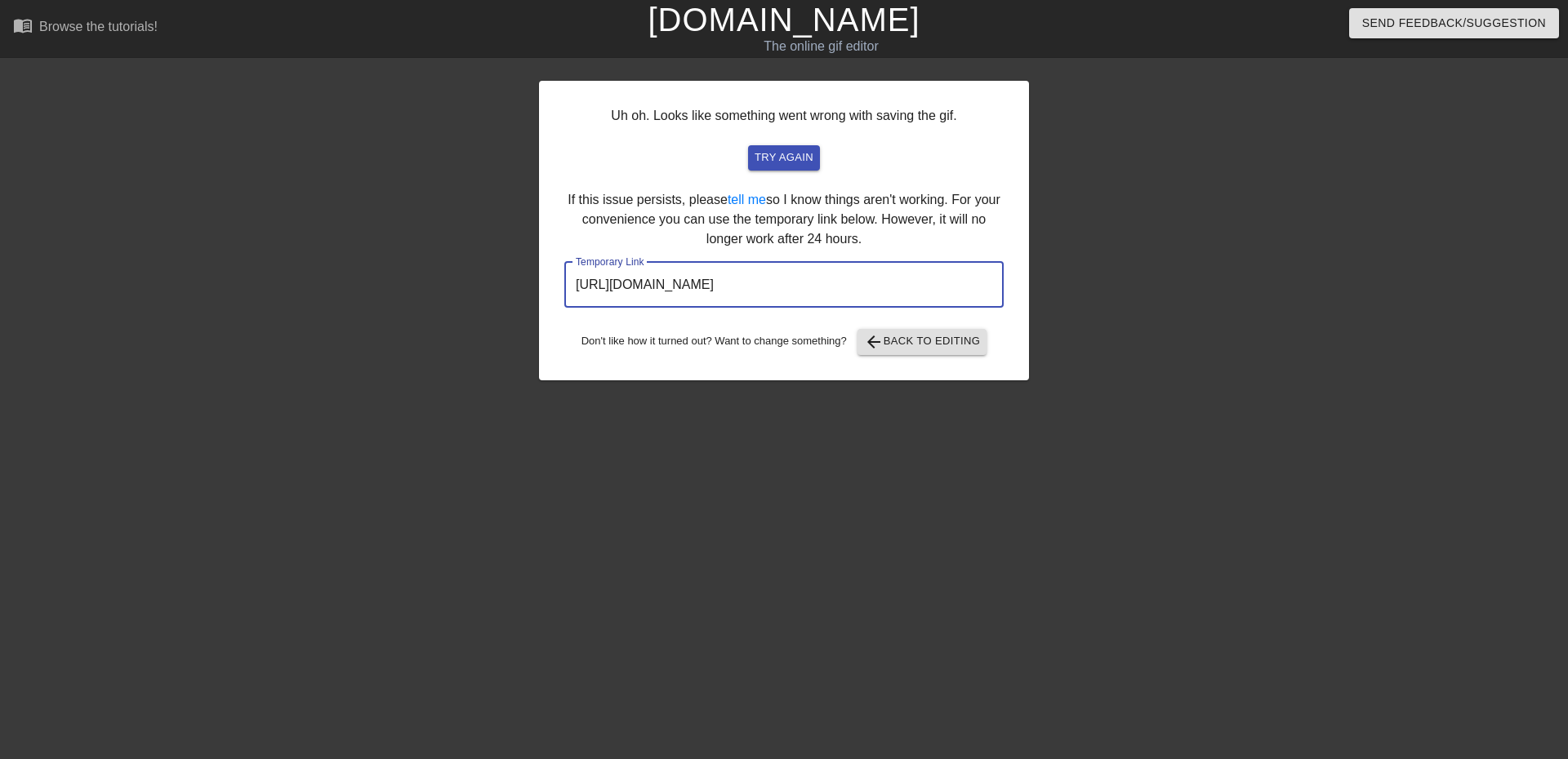
drag, startPoint x: 946, startPoint y: 288, endPoint x: 463, endPoint y: 262, distance: 483.7
click at [462, 262] on div "Uh oh. Looks like something went wrong with saving the gif. try again If this i…" at bounding box center [784, 309] width 1568 height 489
